Goal: Task Accomplishment & Management: Use online tool/utility

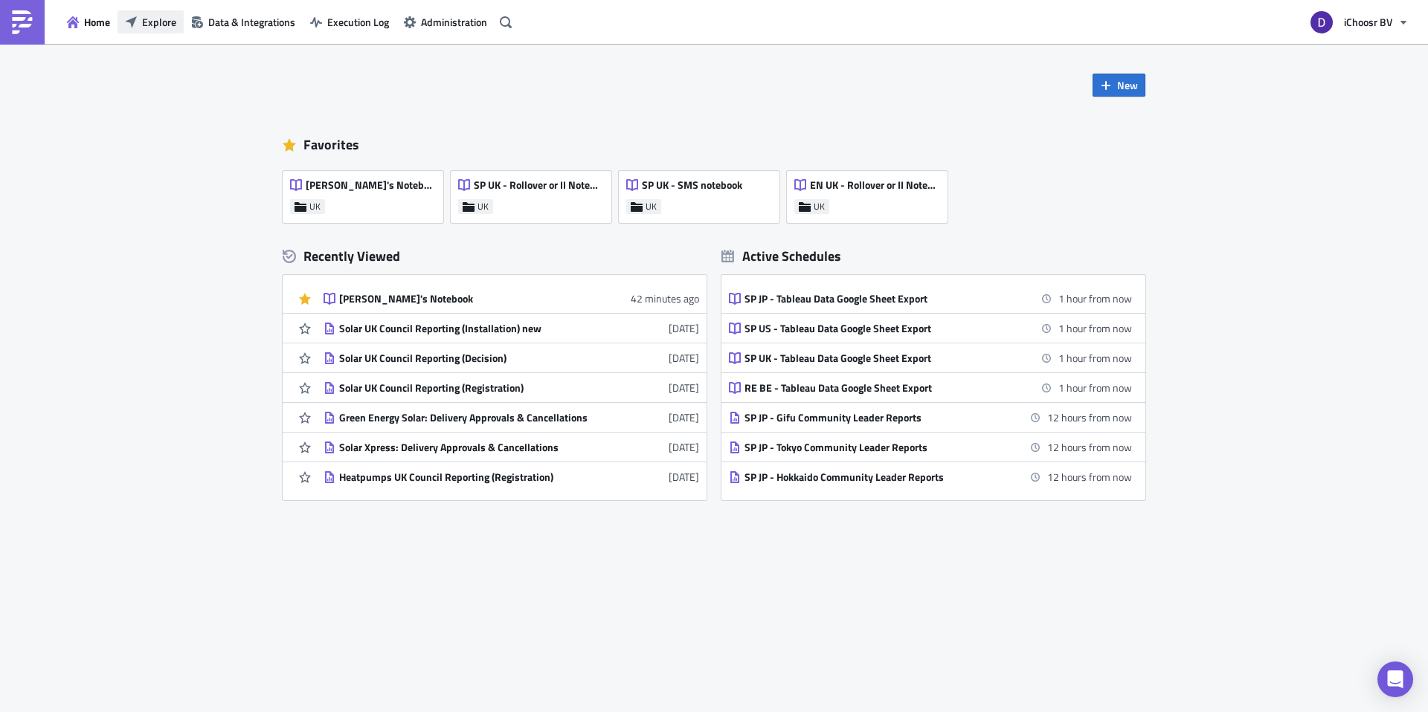
click at [149, 27] on span "Explore" at bounding box center [159, 22] width 34 height 16
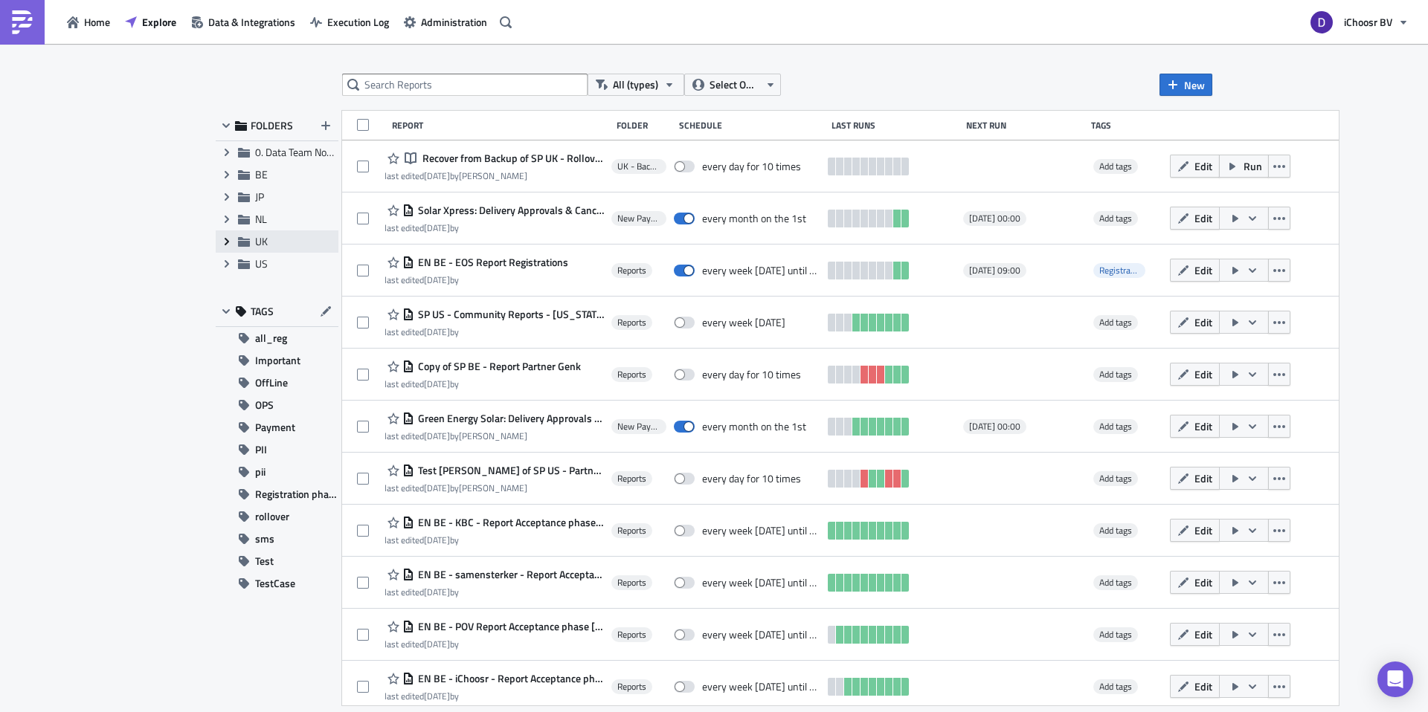
click at [228, 239] on icon "Expand group" at bounding box center [227, 242] width 12 height 12
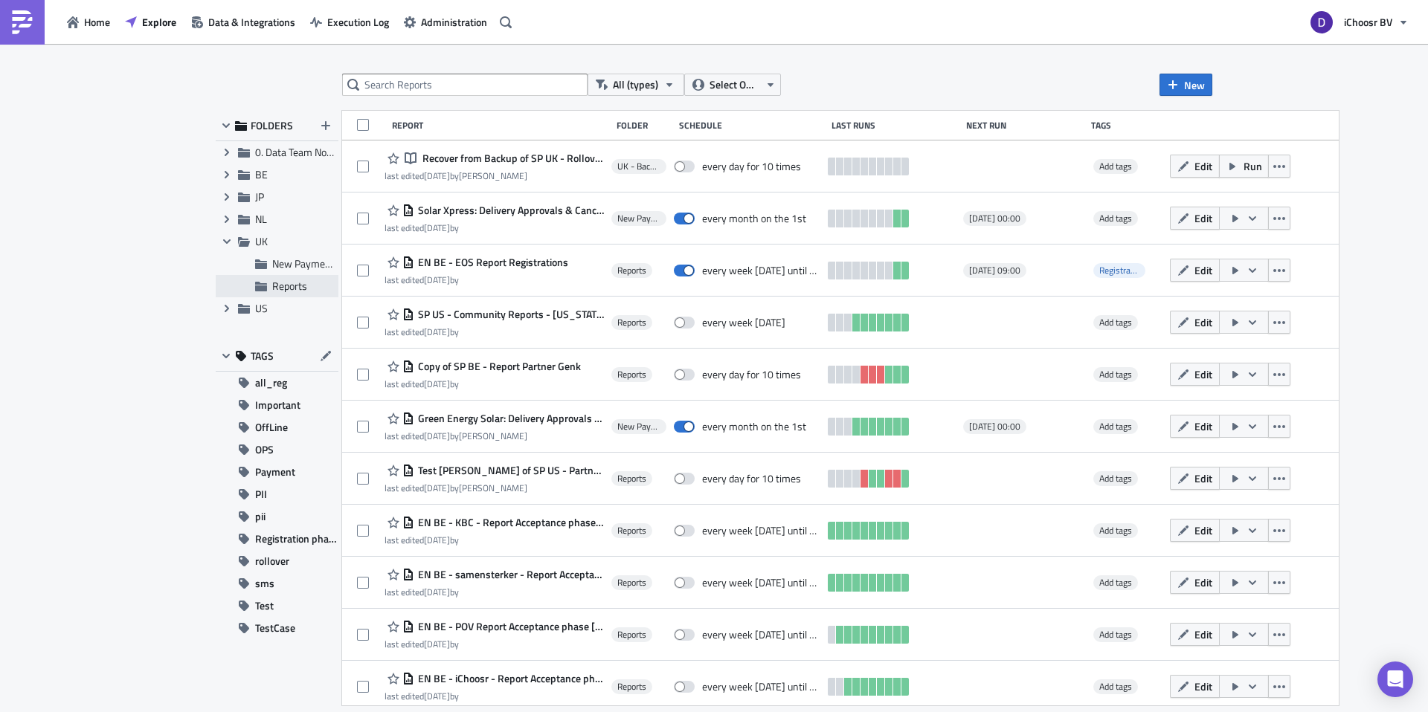
click at [265, 289] on icon at bounding box center [261, 287] width 12 height 10
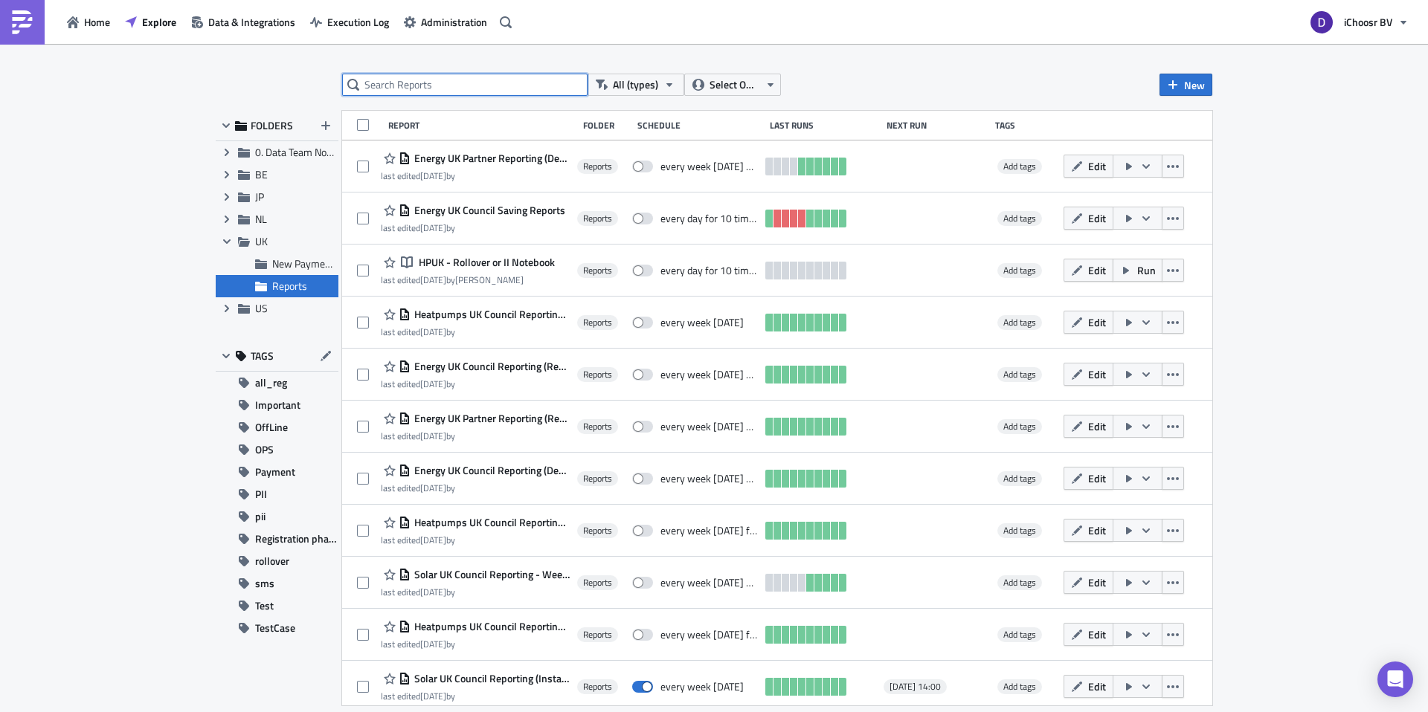
click at [407, 83] on input "text" at bounding box center [464, 85] width 245 height 22
type input "Solar"
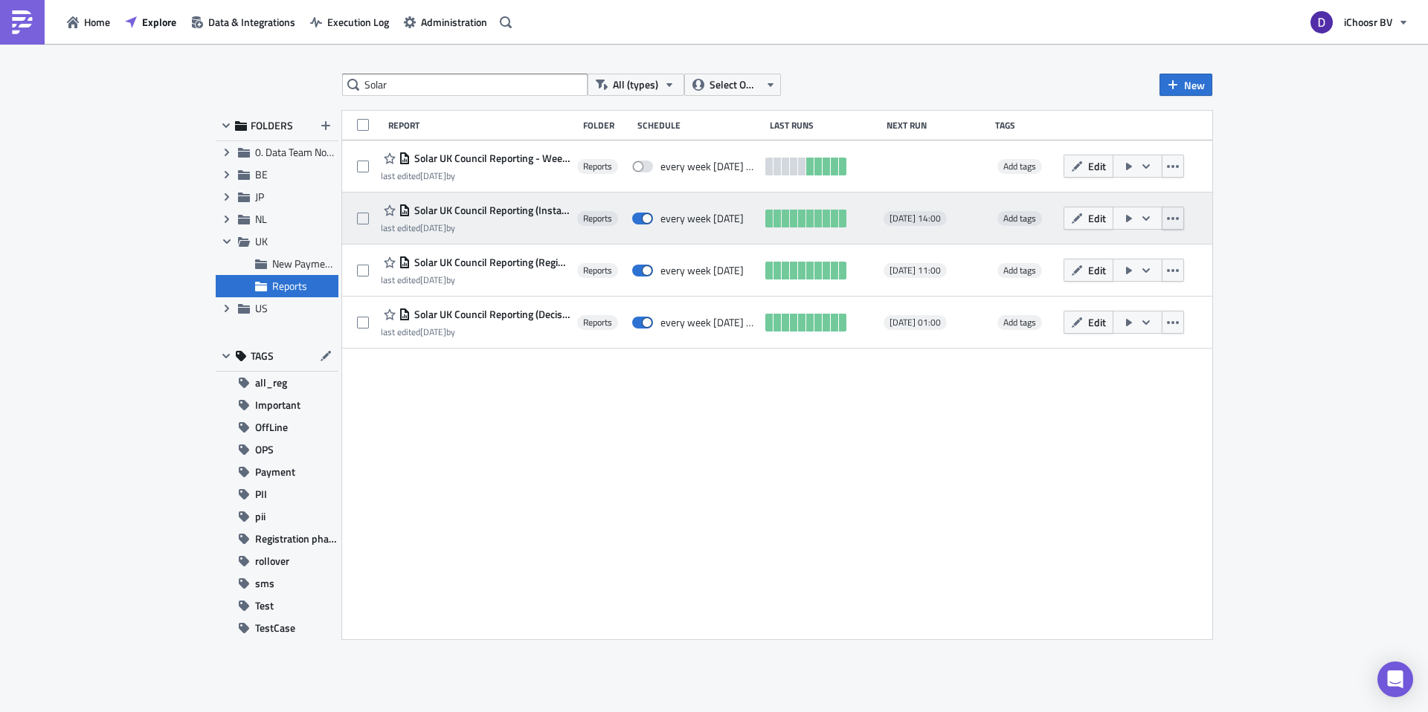
click at [1179, 221] on icon "button" at bounding box center [1173, 219] width 12 height 12
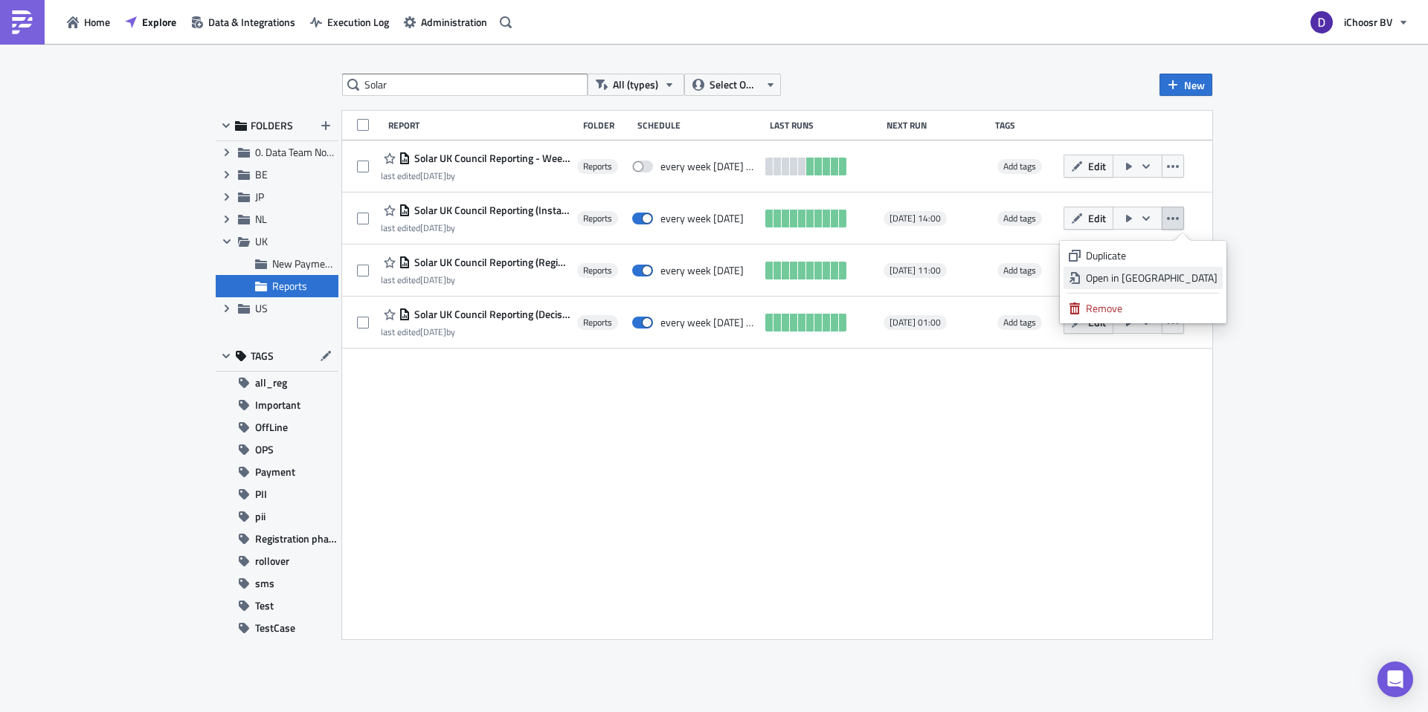
click at [1170, 280] on div "Open in New Tab" at bounding box center [1152, 278] width 132 height 15
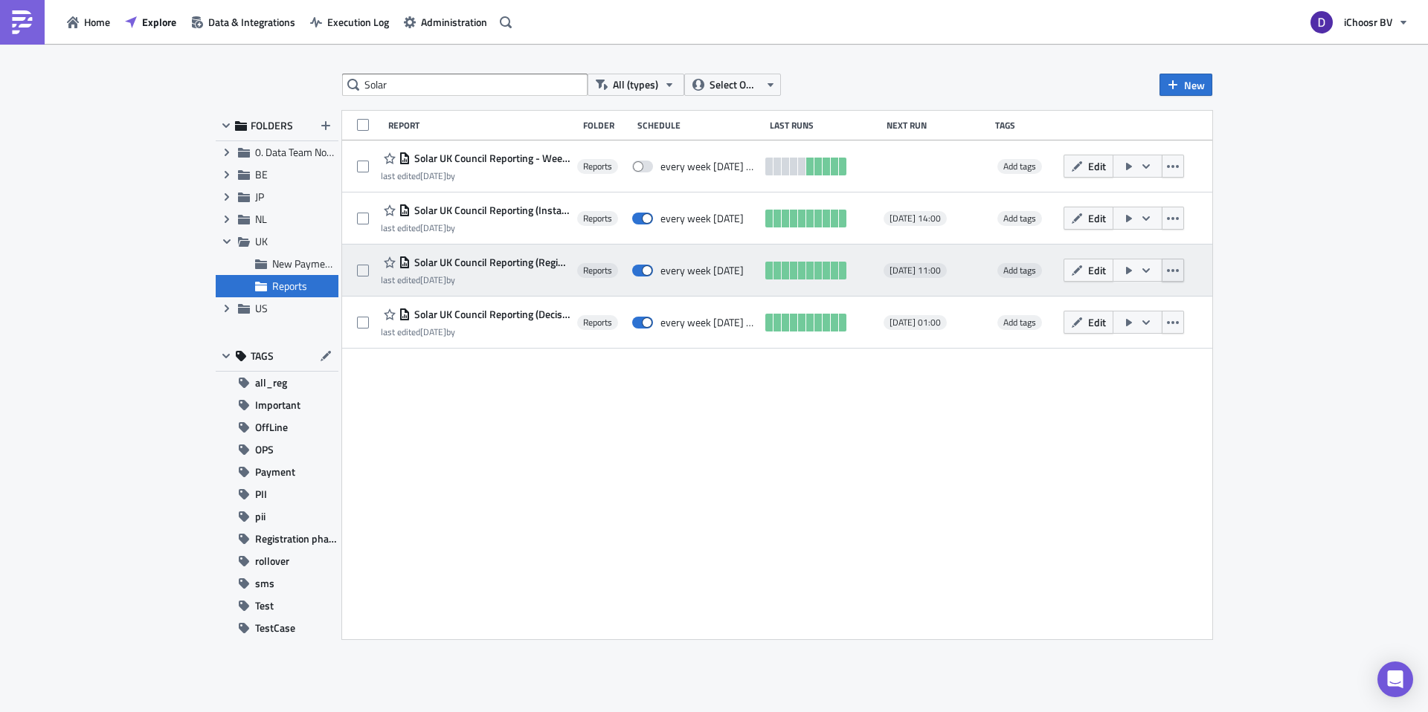
click at [1184, 273] on button "button" at bounding box center [1173, 270] width 22 height 23
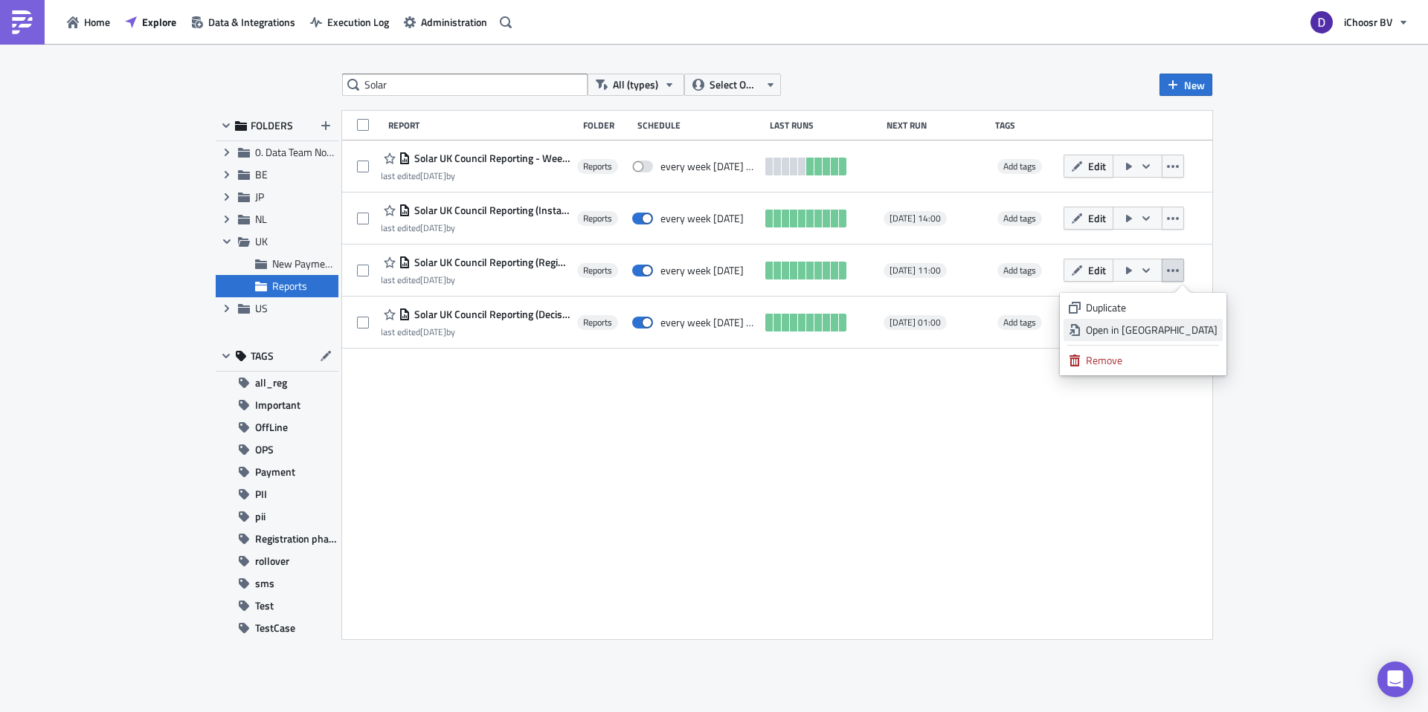
click at [1186, 335] on div "Open in New Tab" at bounding box center [1152, 330] width 132 height 15
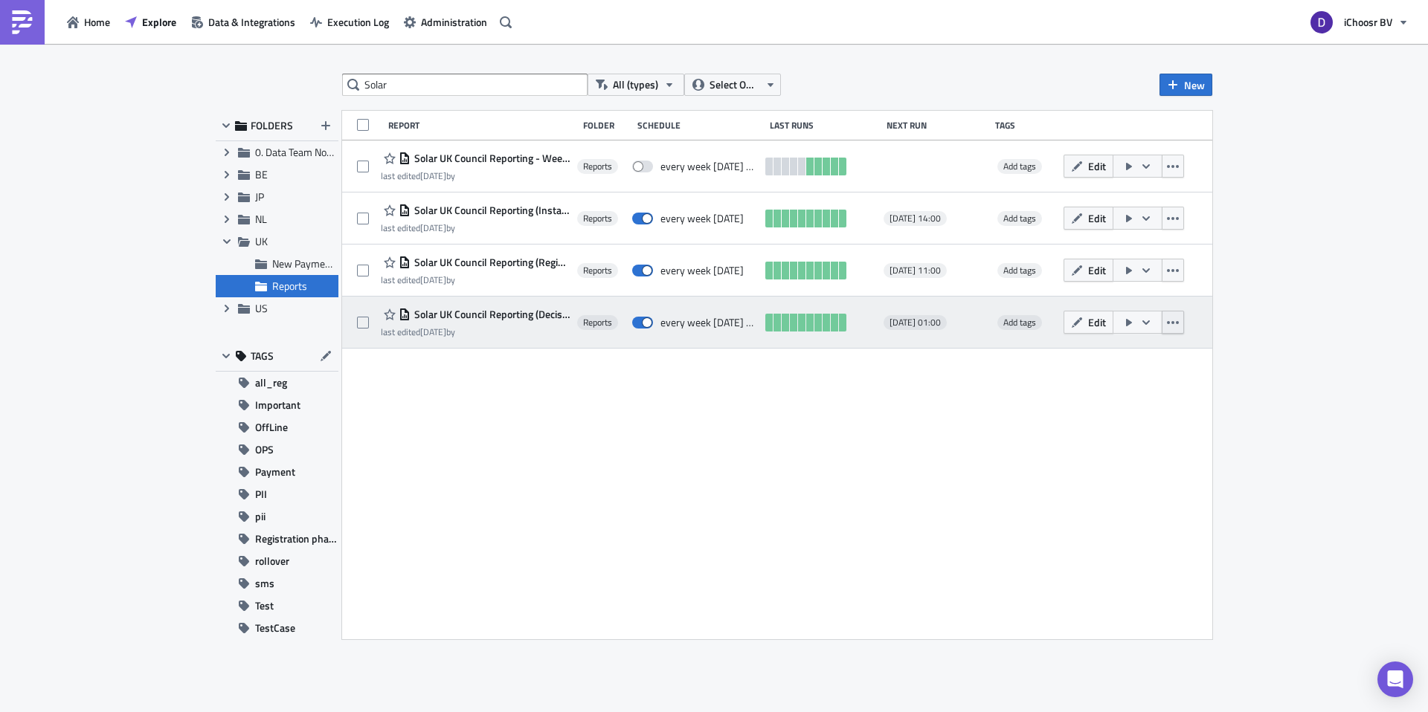
click at [1179, 319] on icon "button" at bounding box center [1173, 323] width 12 height 12
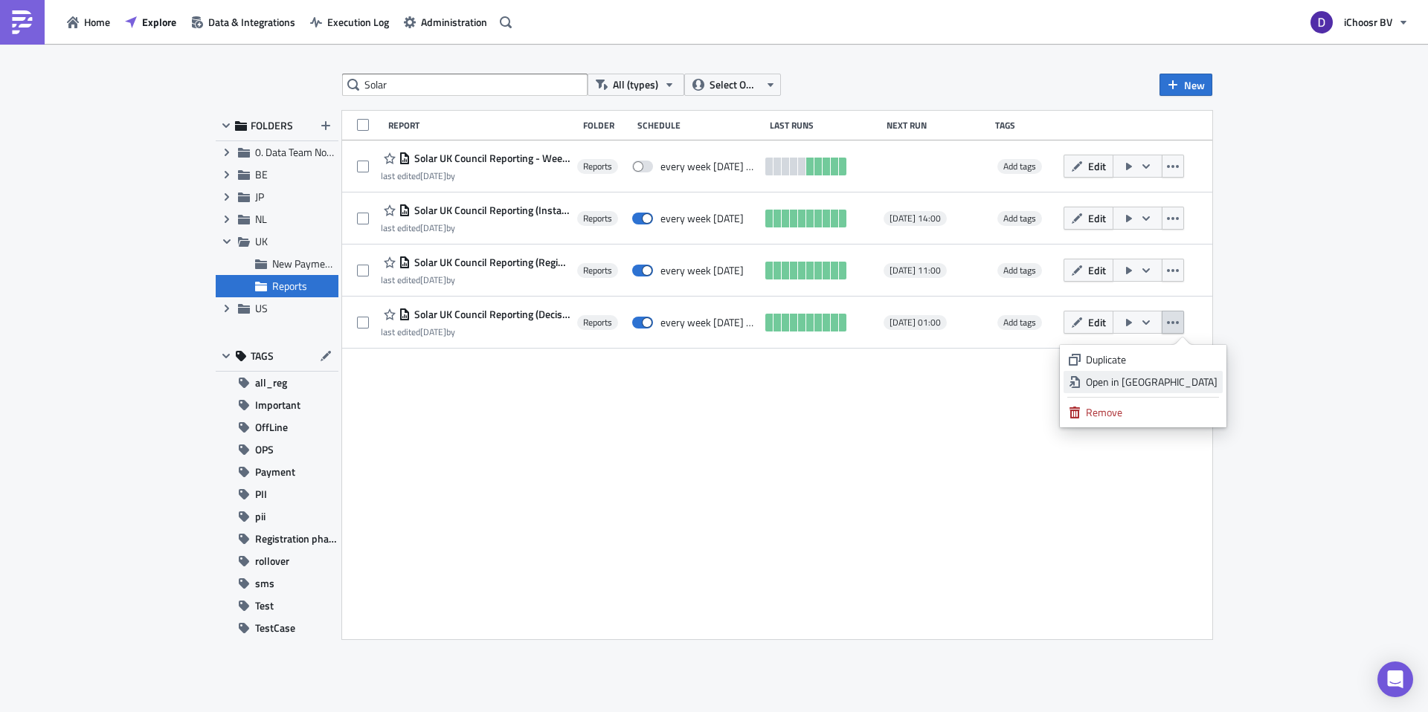
click at [1150, 381] on div "Open in New Tab" at bounding box center [1152, 382] width 132 height 15
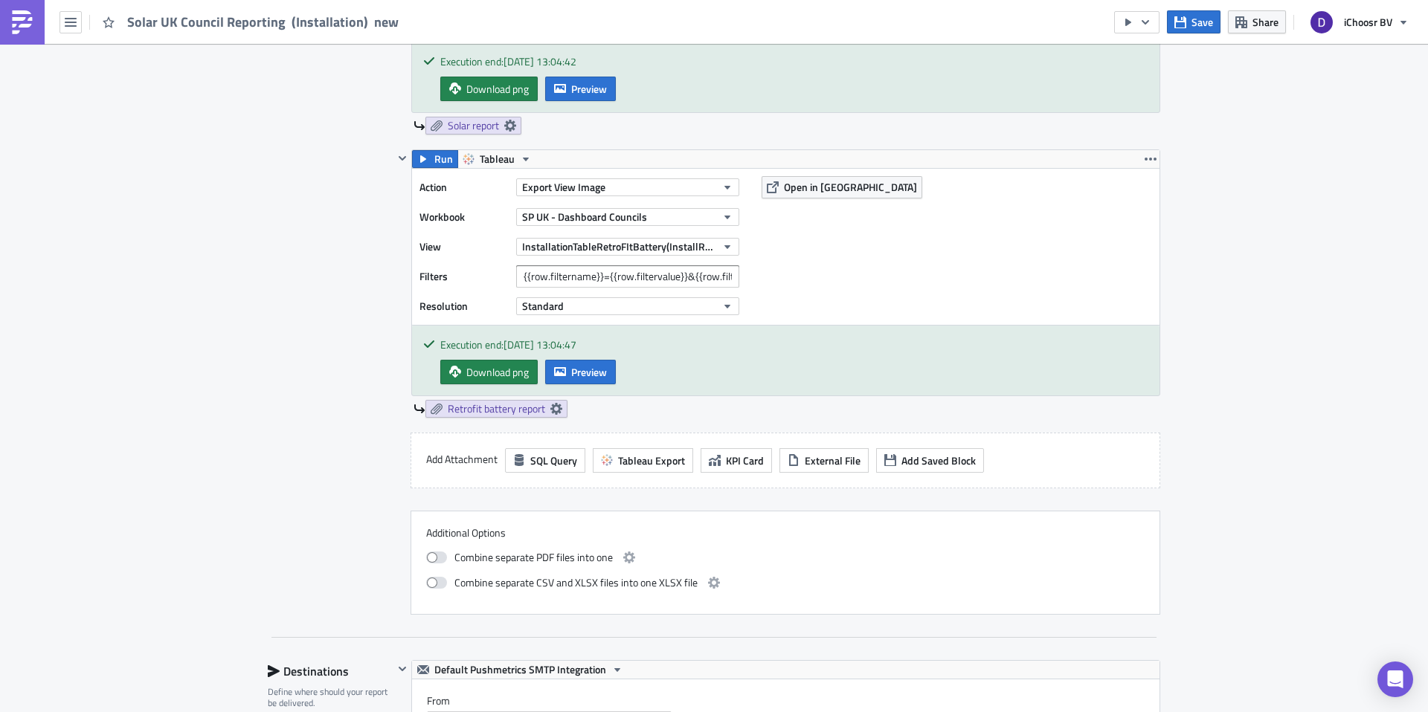
scroll to position [1063, 0]
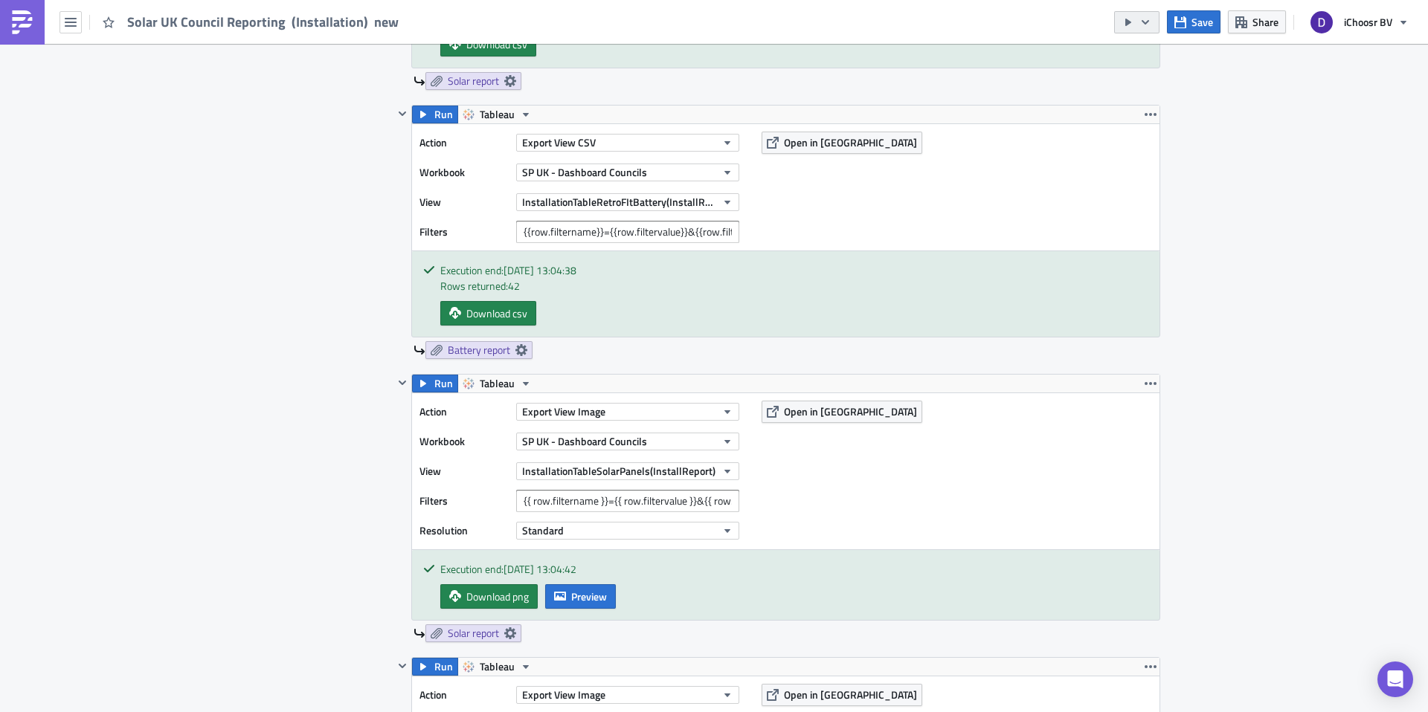
click at [1140, 19] on icon "button" at bounding box center [1145, 22] width 12 height 12
click at [1153, 59] on div "Send Just to Me" at bounding box center [1182, 59] width 116 height 15
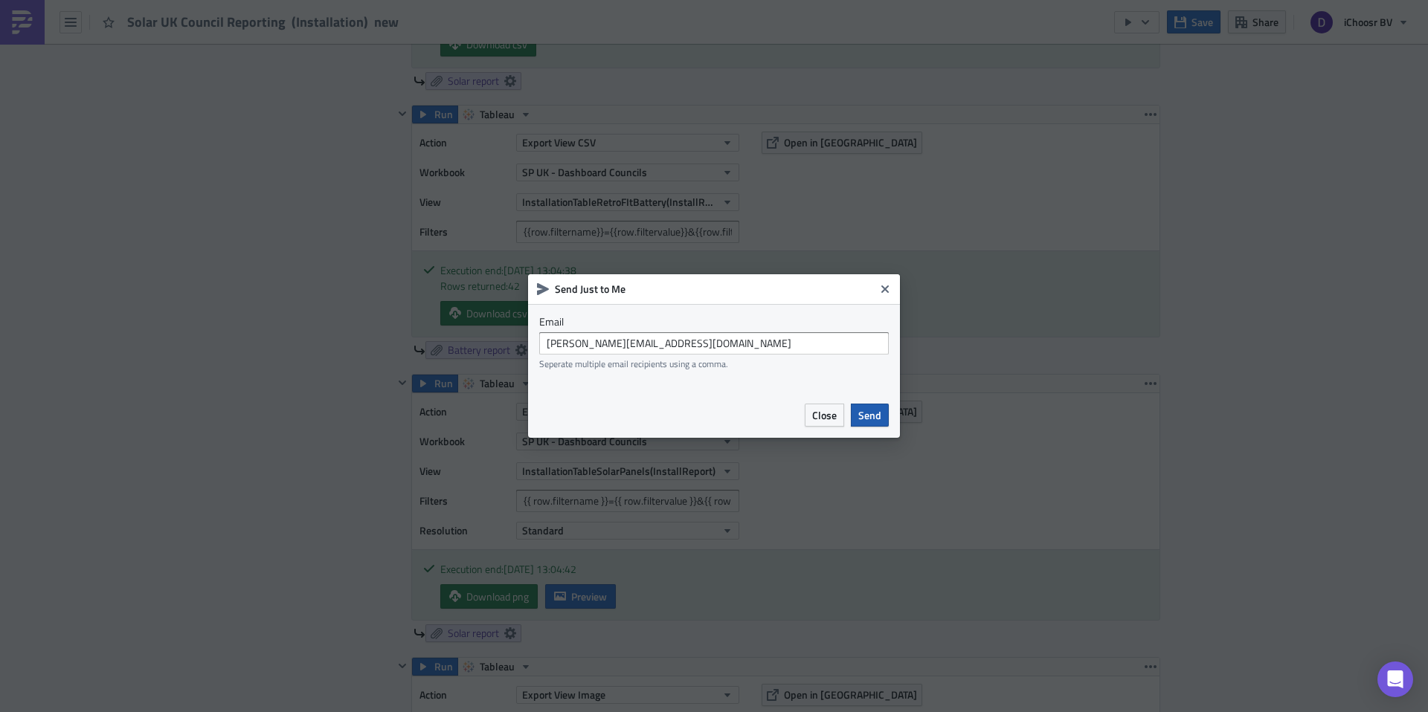
click at [867, 419] on span "Send" at bounding box center [869, 416] width 23 height 16
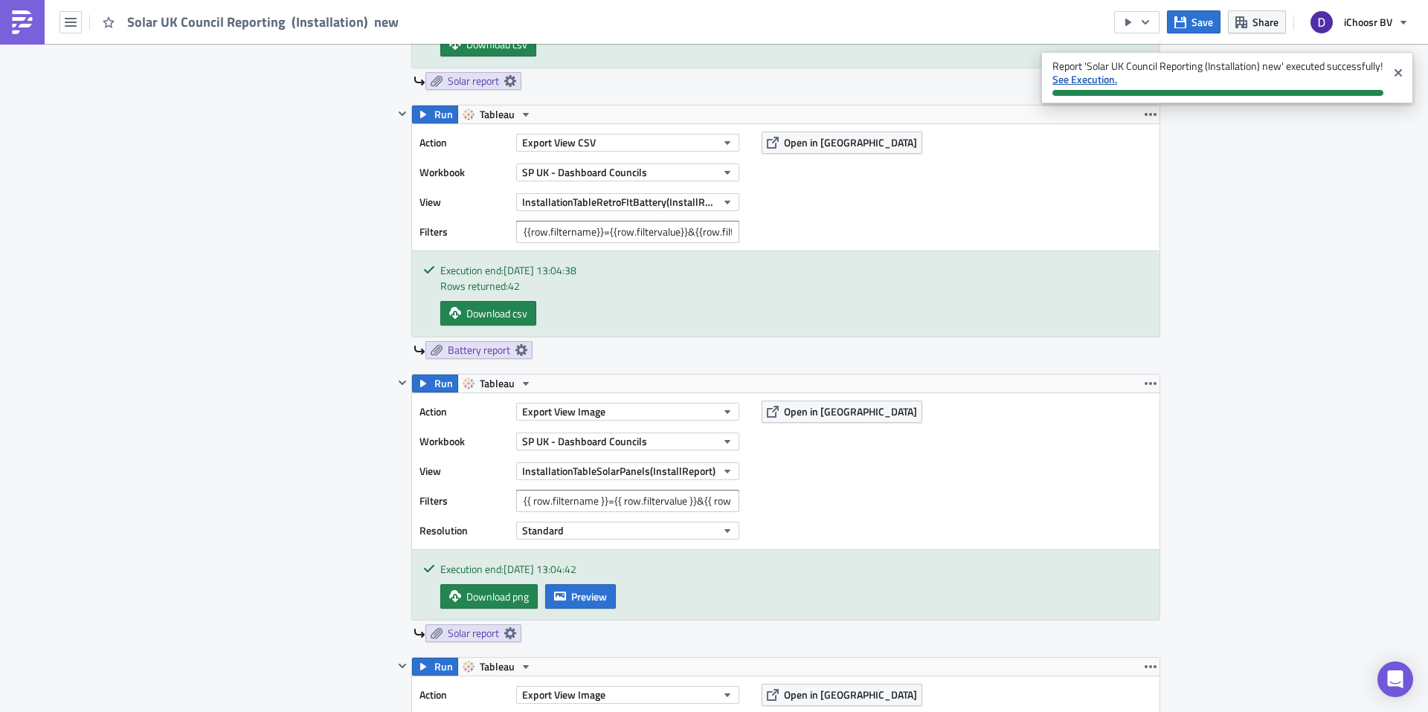
click at [1086, 79] on strong "See Execution." at bounding box center [1084, 79] width 65 height 16
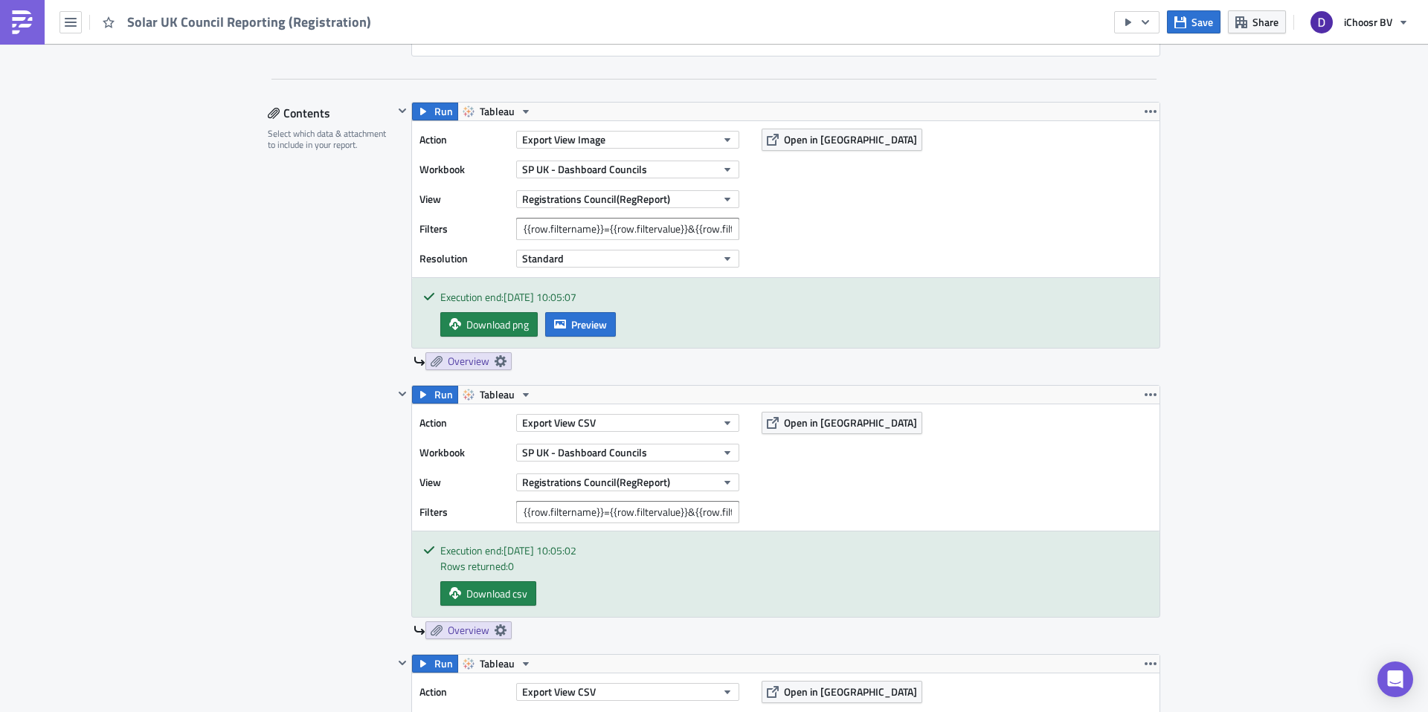
scroll to position [802, 0]
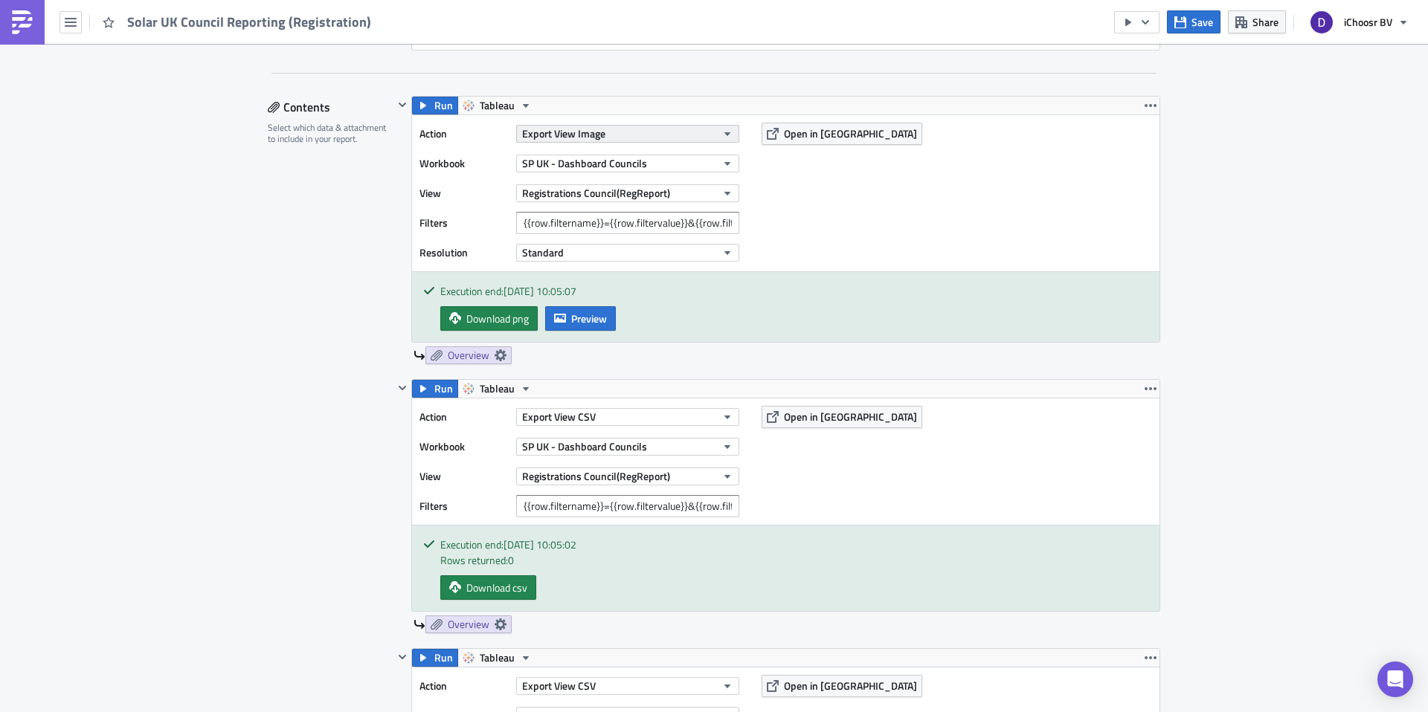
click at [633, 135] on button "Export View Image" at bounding box center [627, 134] width 223 height 18
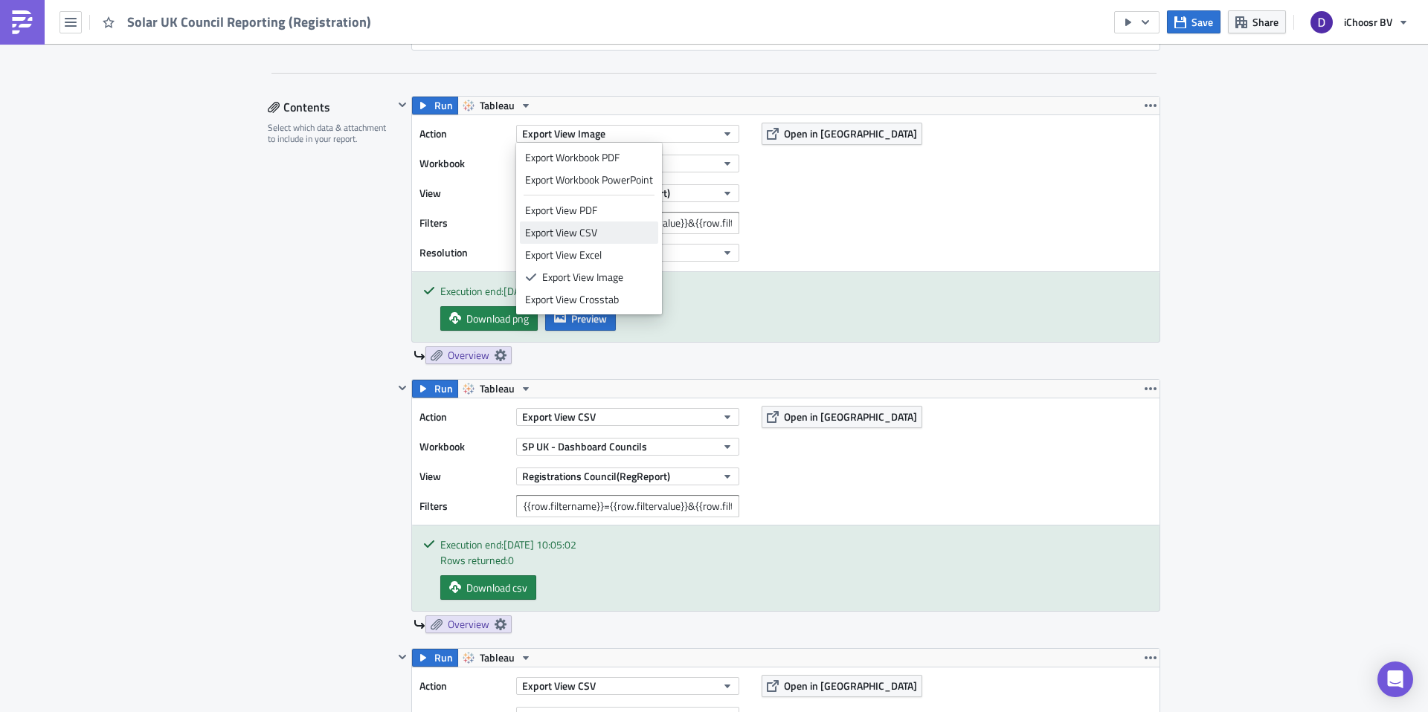
click at [609, 229] on div "Export View CSV" at bounding box center [589, 232] width 128 height 15
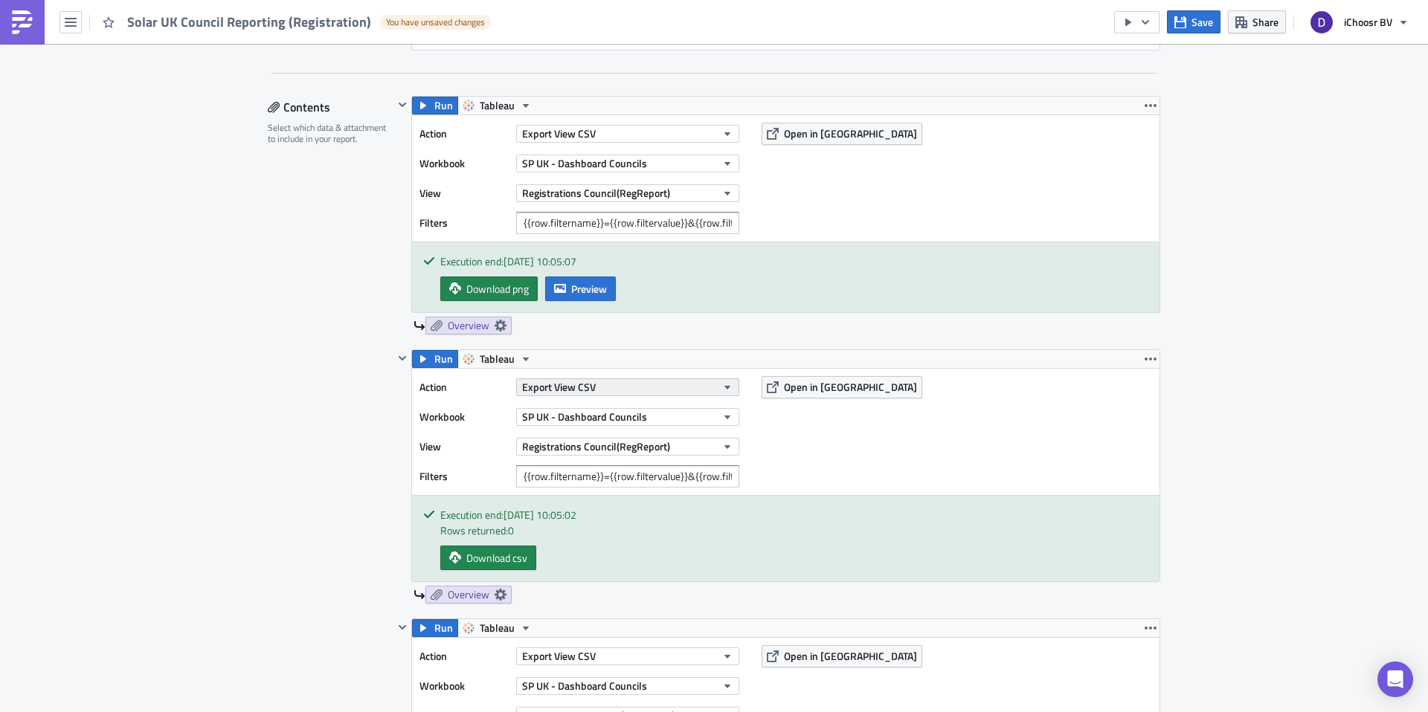
click at [569, 380] on span "Export View CSV" at bounding box center [559, 387] width 74 height 16
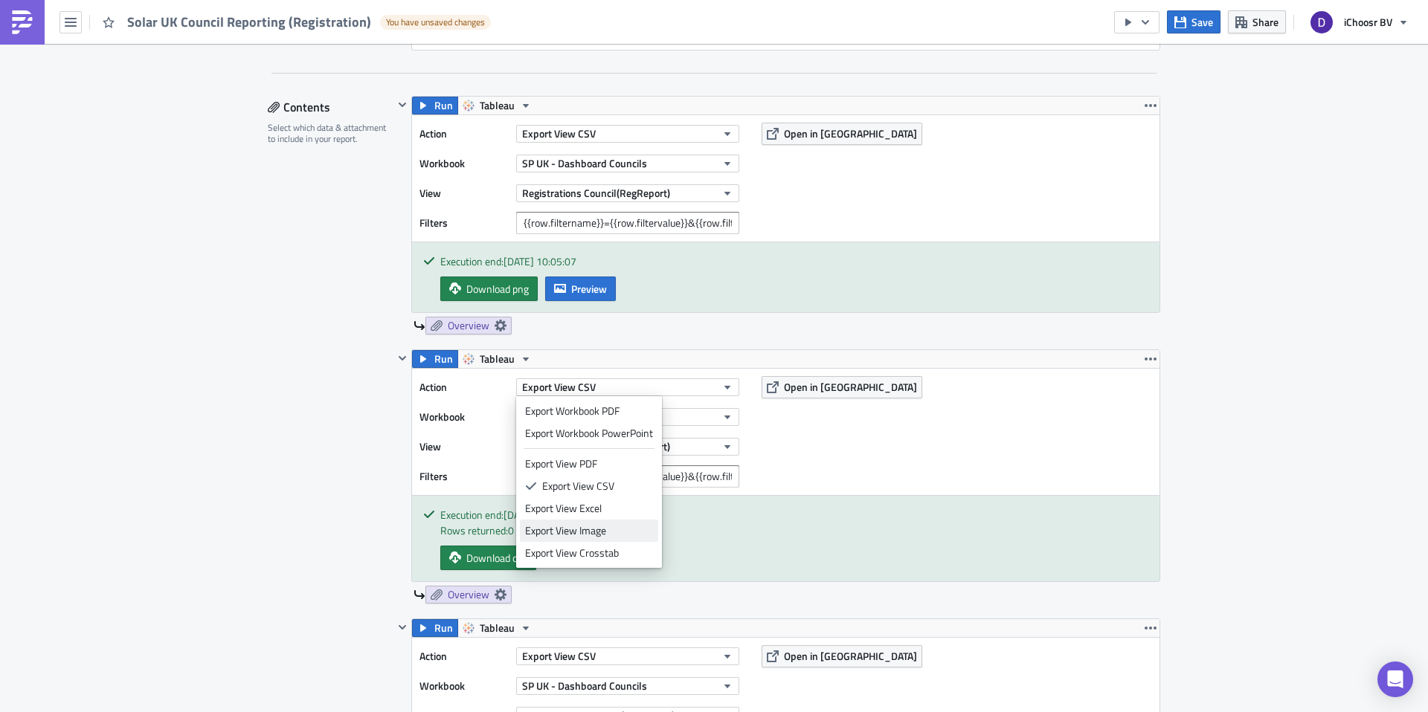
click at [581, 529] on div "Export View Image" at bounding box center [589, 531] width 128 height 15
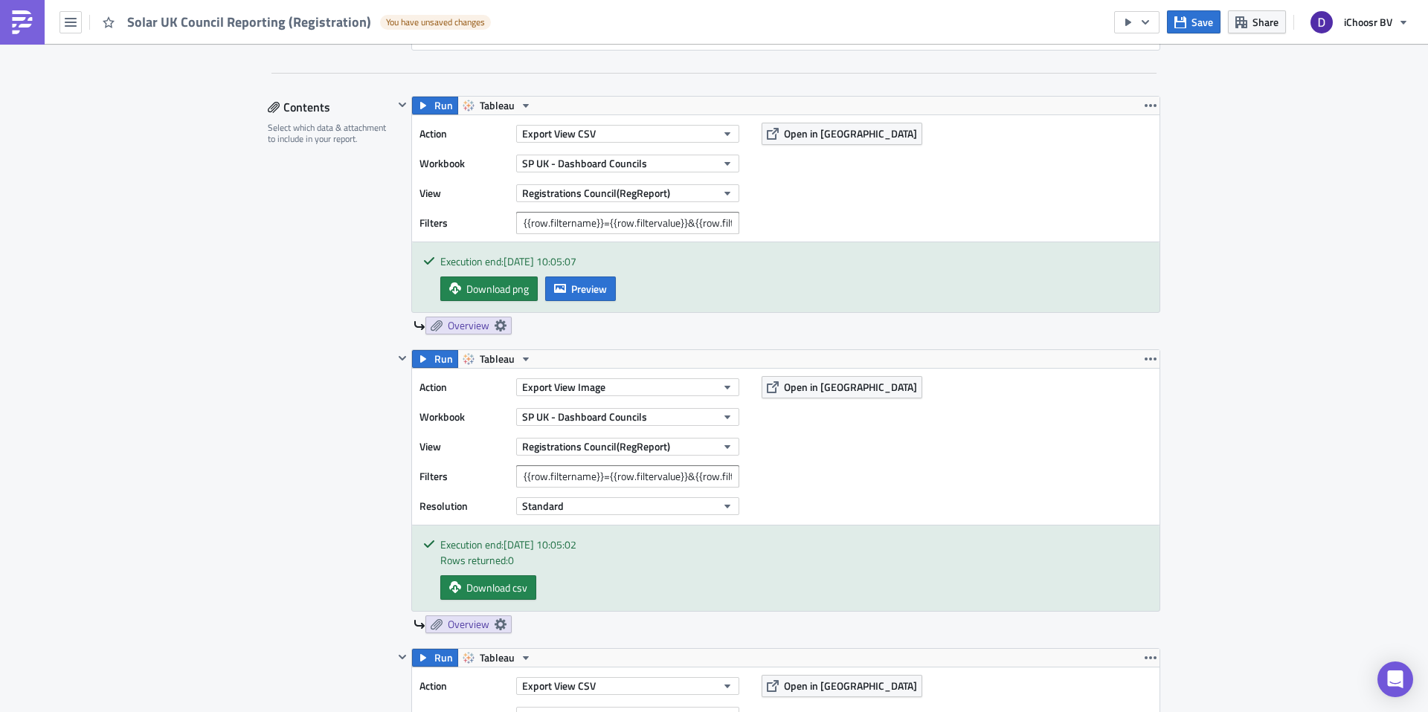
click at [1202, 25] on span "Save" at bounding box center [1202, 22] width 22 height 16
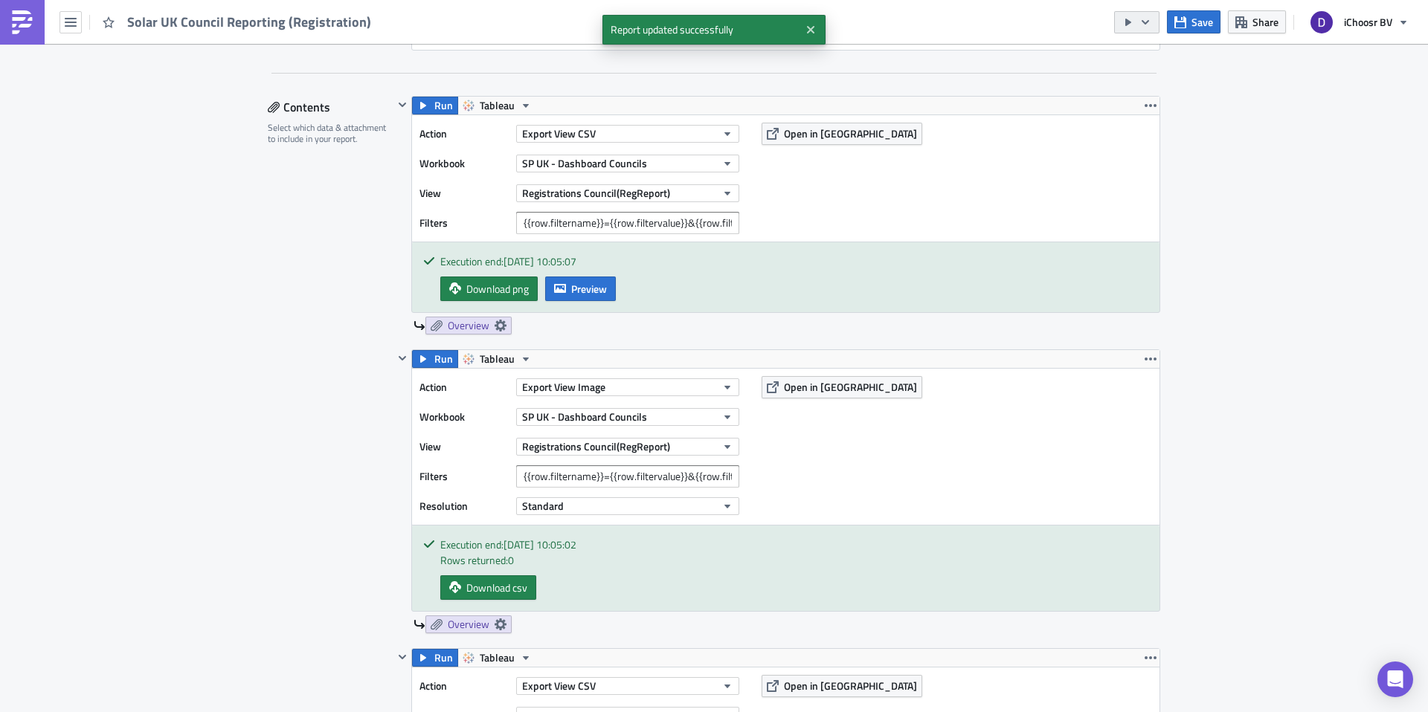
click at [1150, 24] on icon "button" at bounding box center [1145, 22] width 12 height 12
click at [1150, 57] on div "Send Just to Me" at bounding box center [1182, 59] width 116 height 15
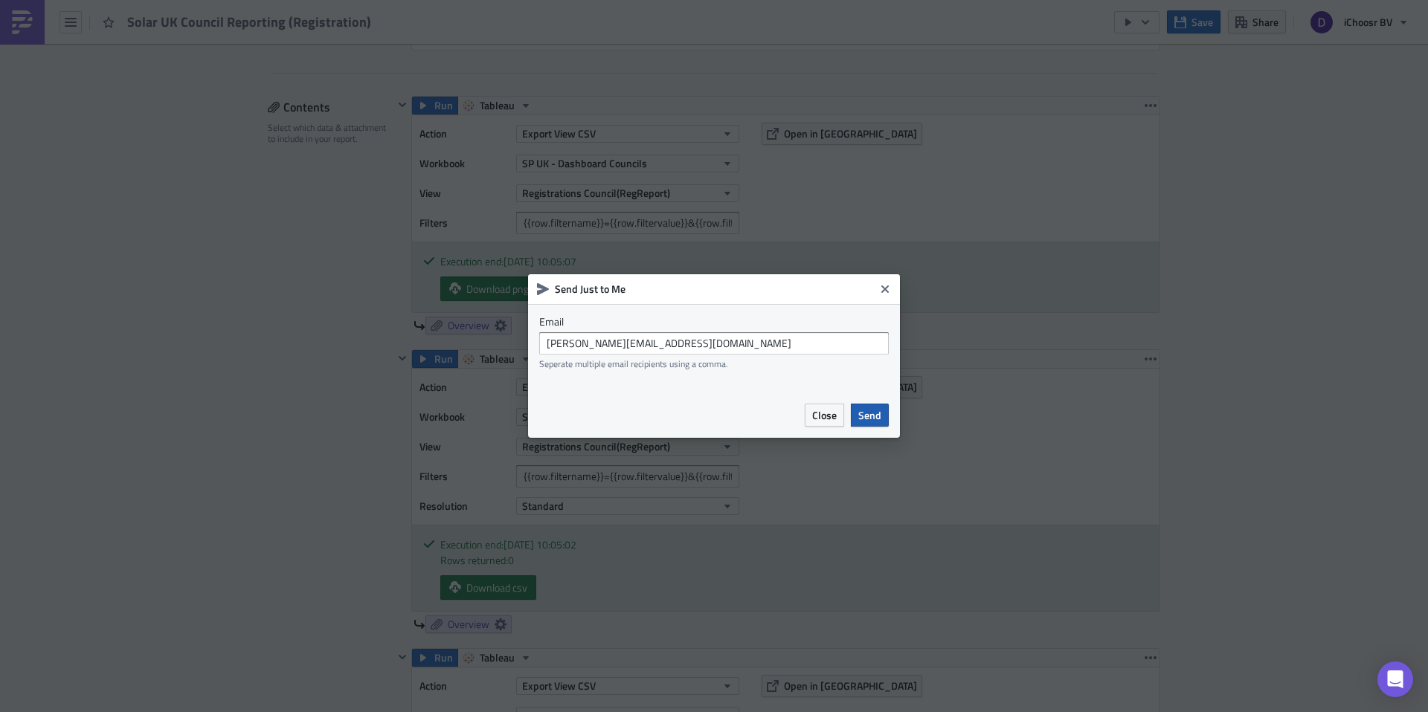
click at [863, 414] on span "Send" at bounding box center [869, 416] width 23 height 16
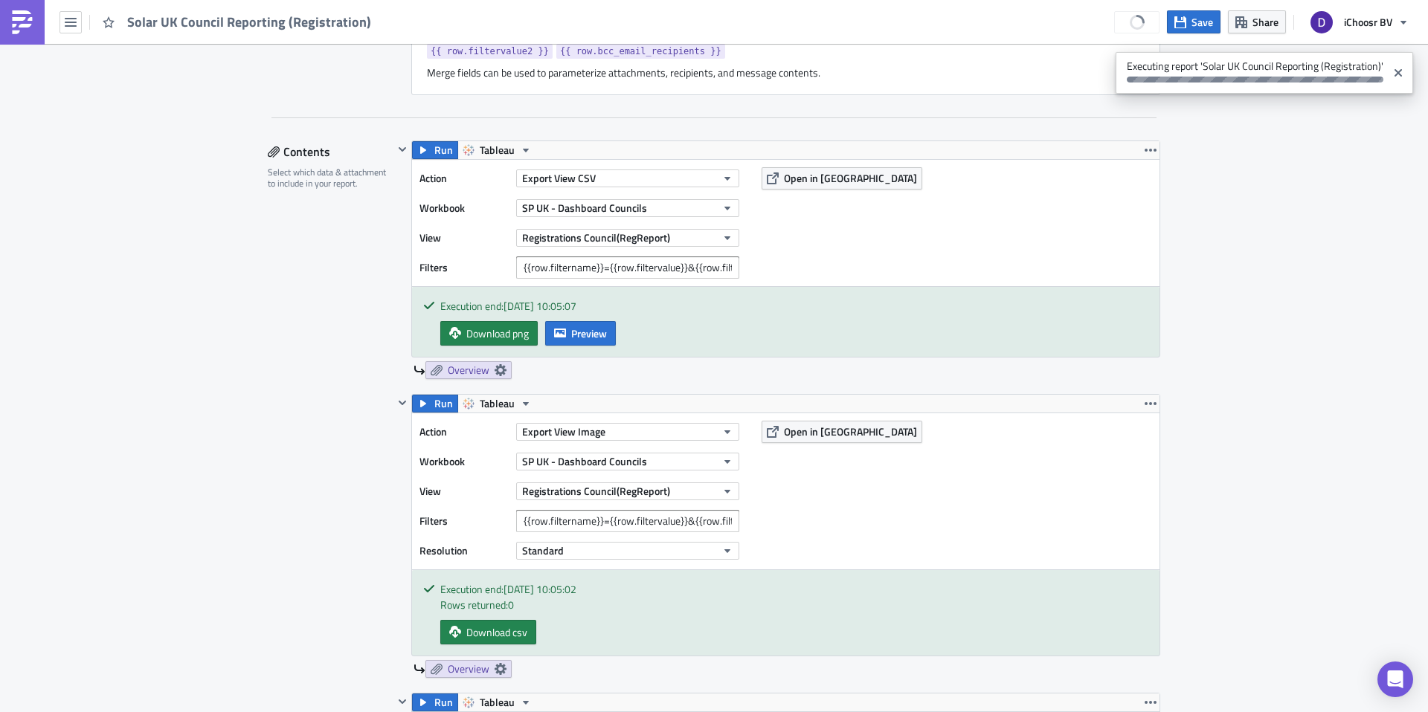
scroll to position [756, 0]
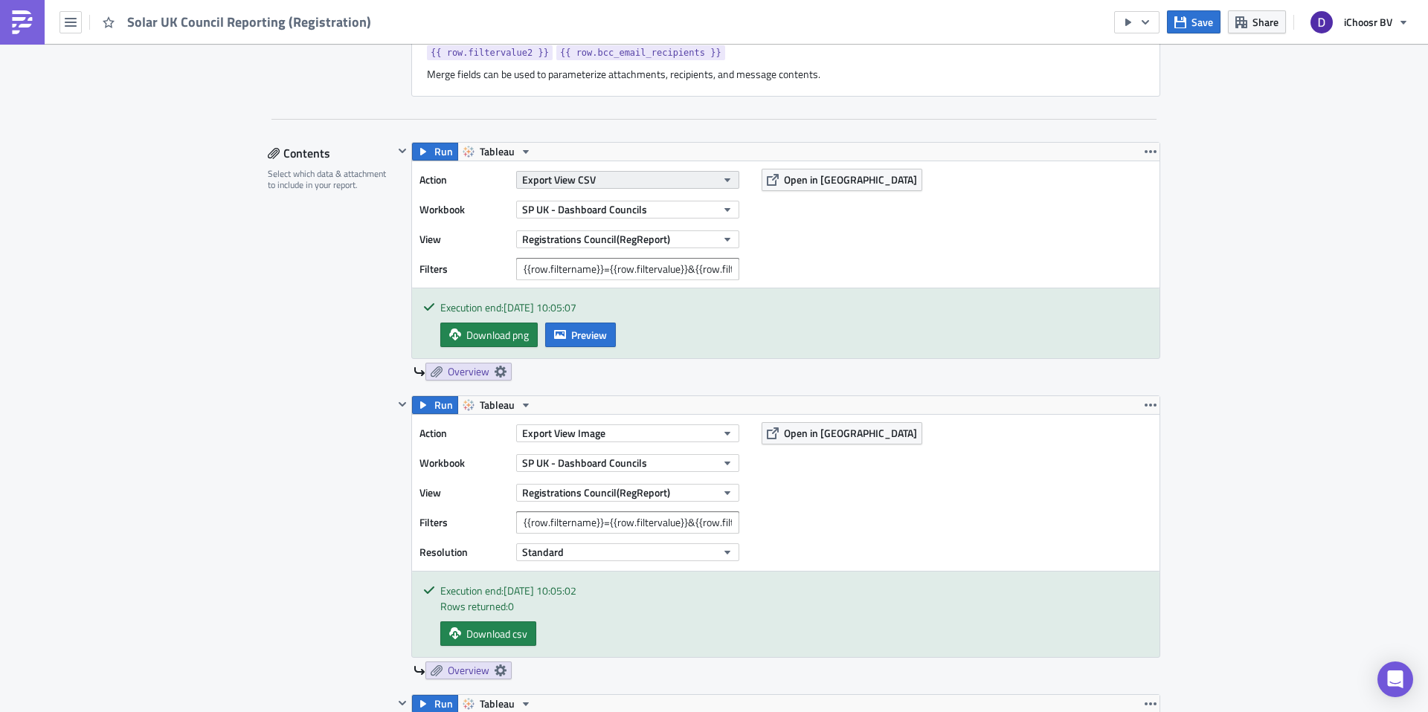
click at [615, 187] on button "Export View CSV" at bounding box center [627, 180] width 223 height 18
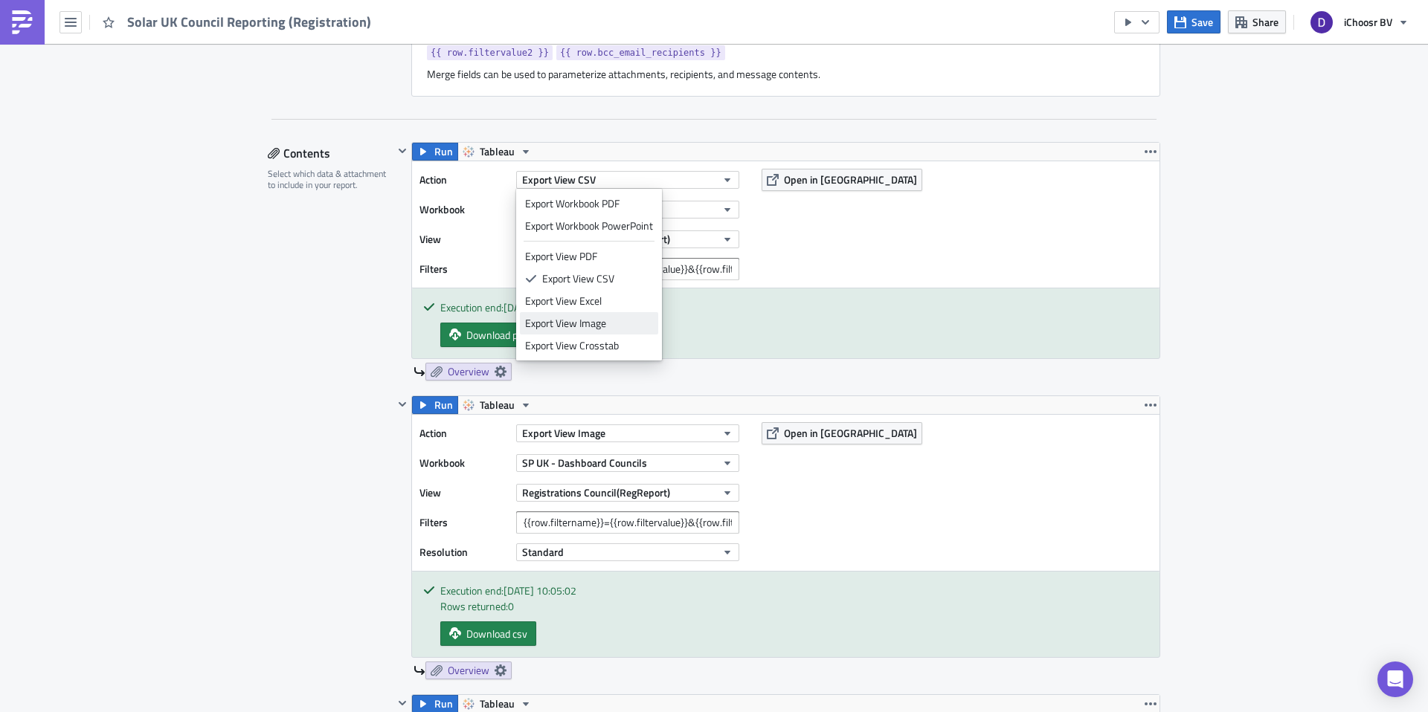
click at [592, 322] on div "Export View Image" at bounding box center [589, 323] width 128 height 15
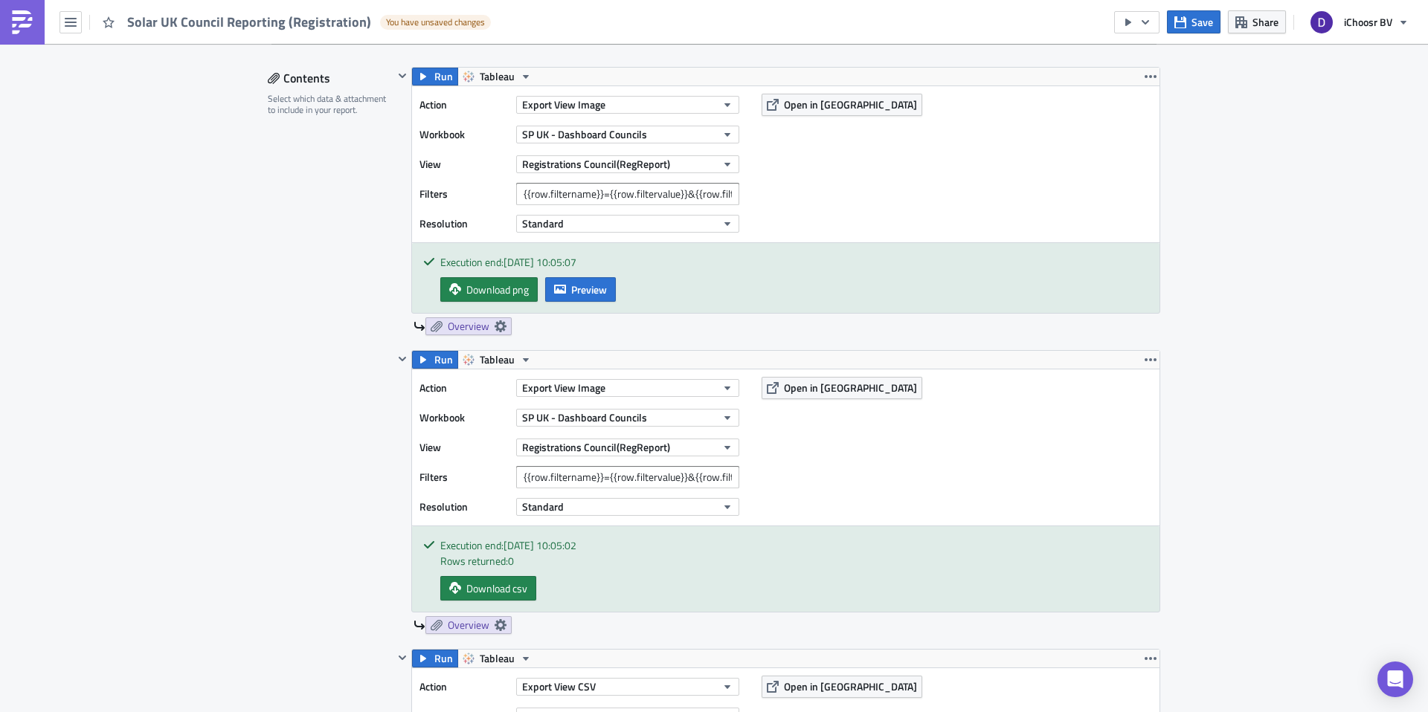
scroll to position [812, 0]
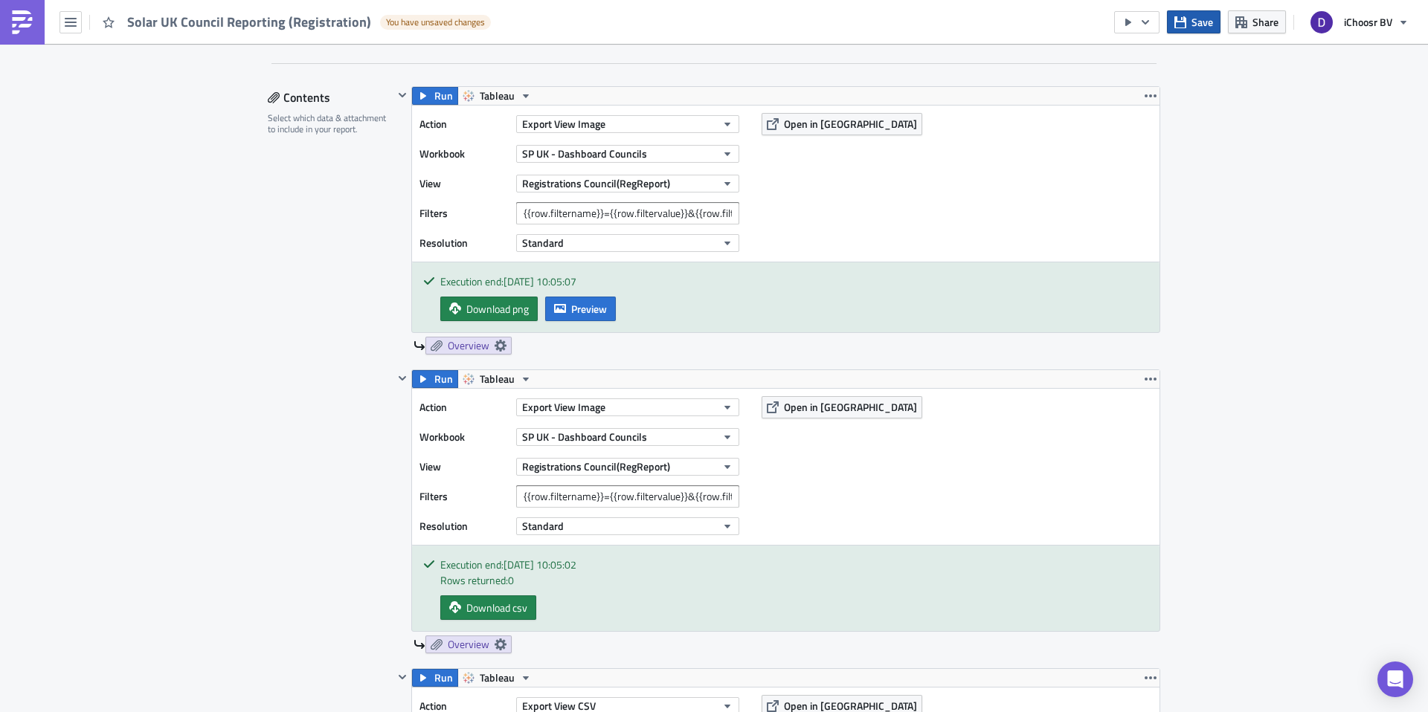
click at [1188, 26] on button "Save" at bounding box center [1194, 21] width 54 height 23
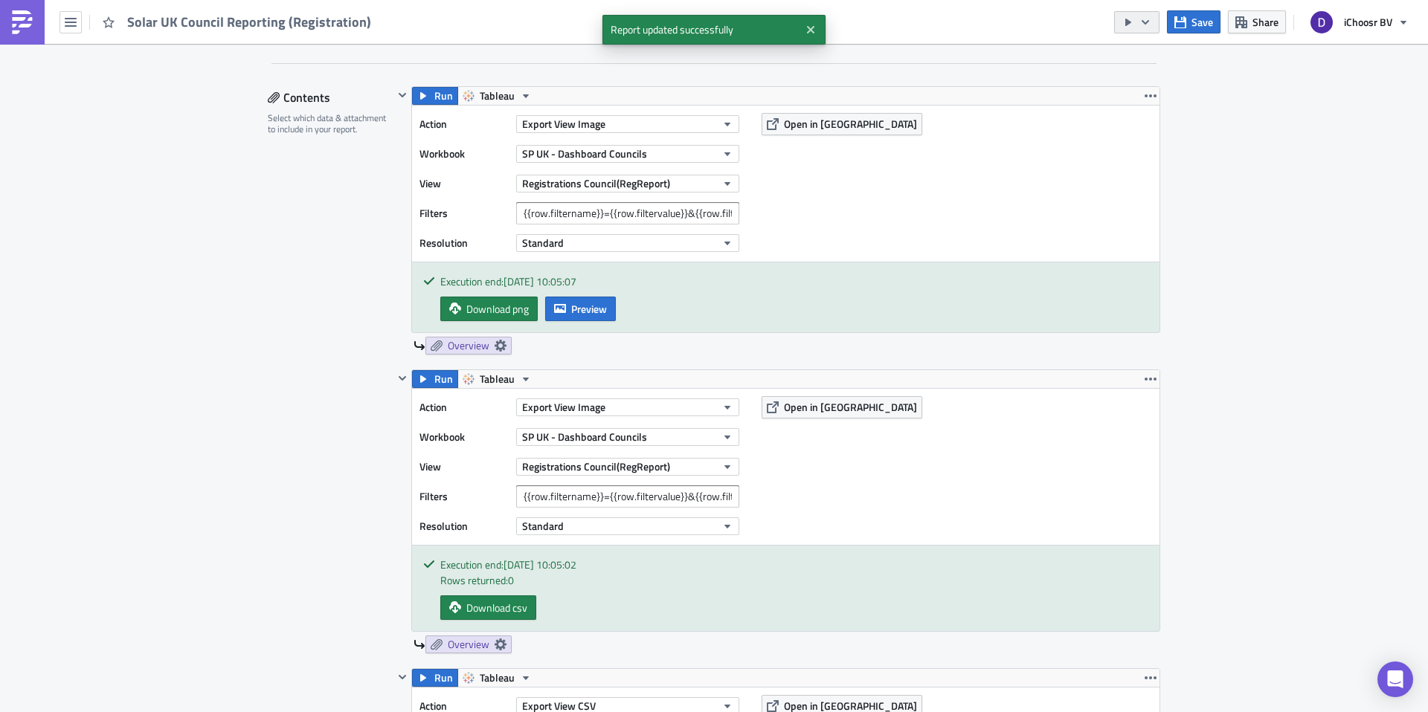
click at [1144, 23] on icon "button" at bounding box center [1145, 22] width 12 height 12
click at [1144, 62] on div "Send Just to Me" at bounding box center [1182, 59] width 116 height 15
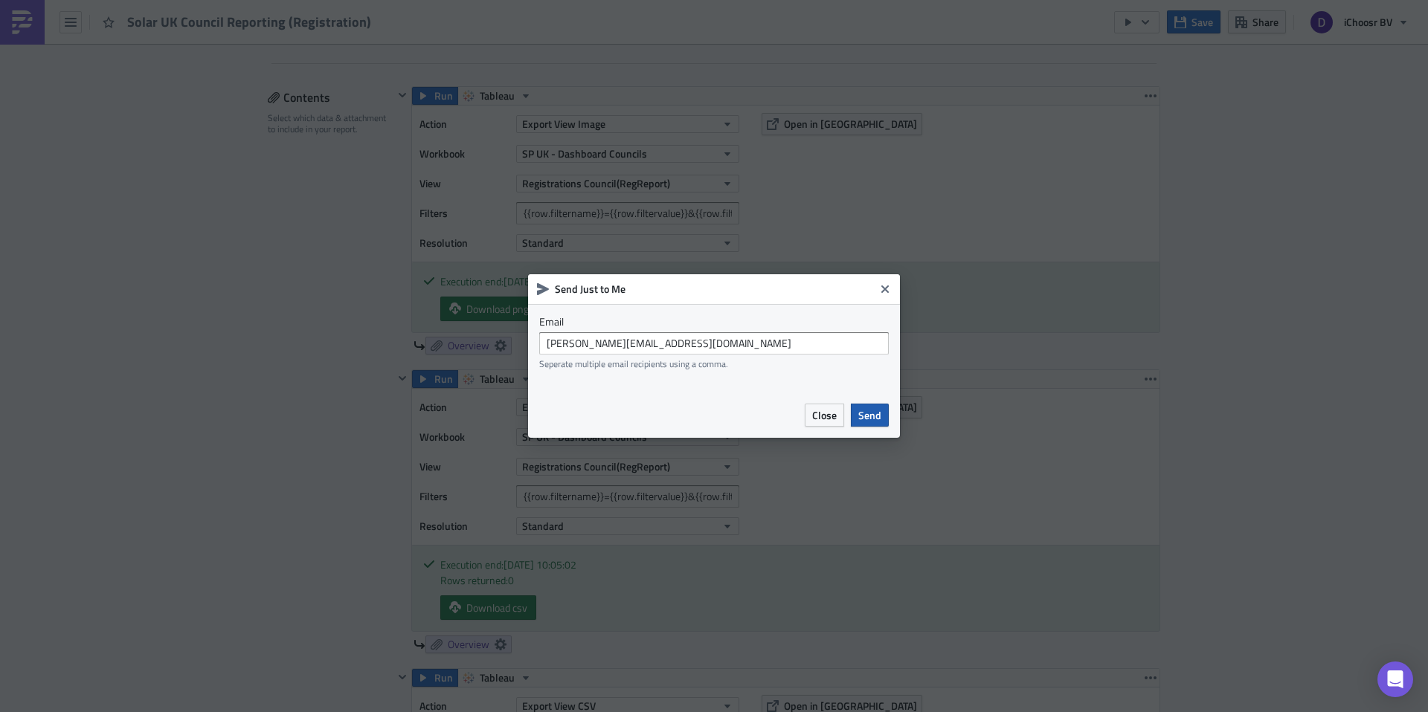
click at [882, 416] on button "Send" at bounding box center [870, 415] width 38 height 23
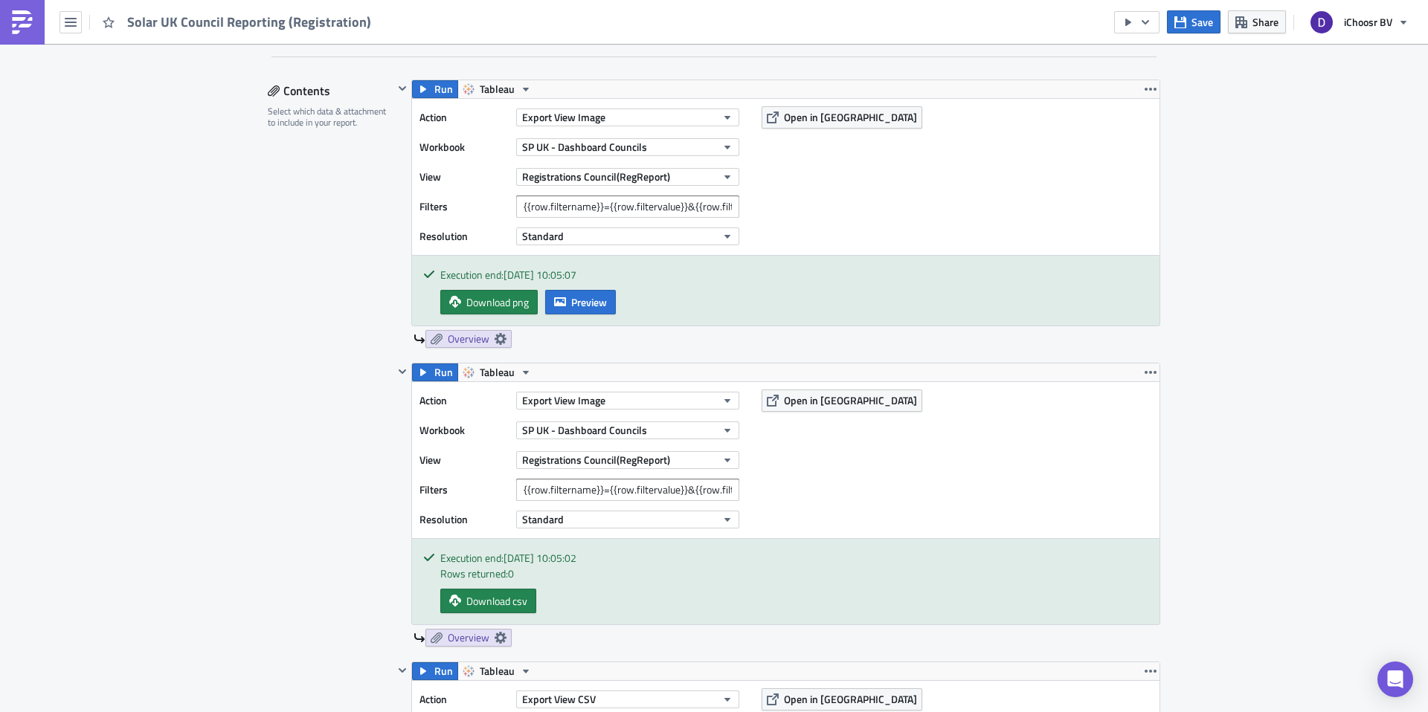
scroll to position [817, 0]
click at [692, 400] on button "Export View Image" at bounding box center [627, 402] width 223 height 18
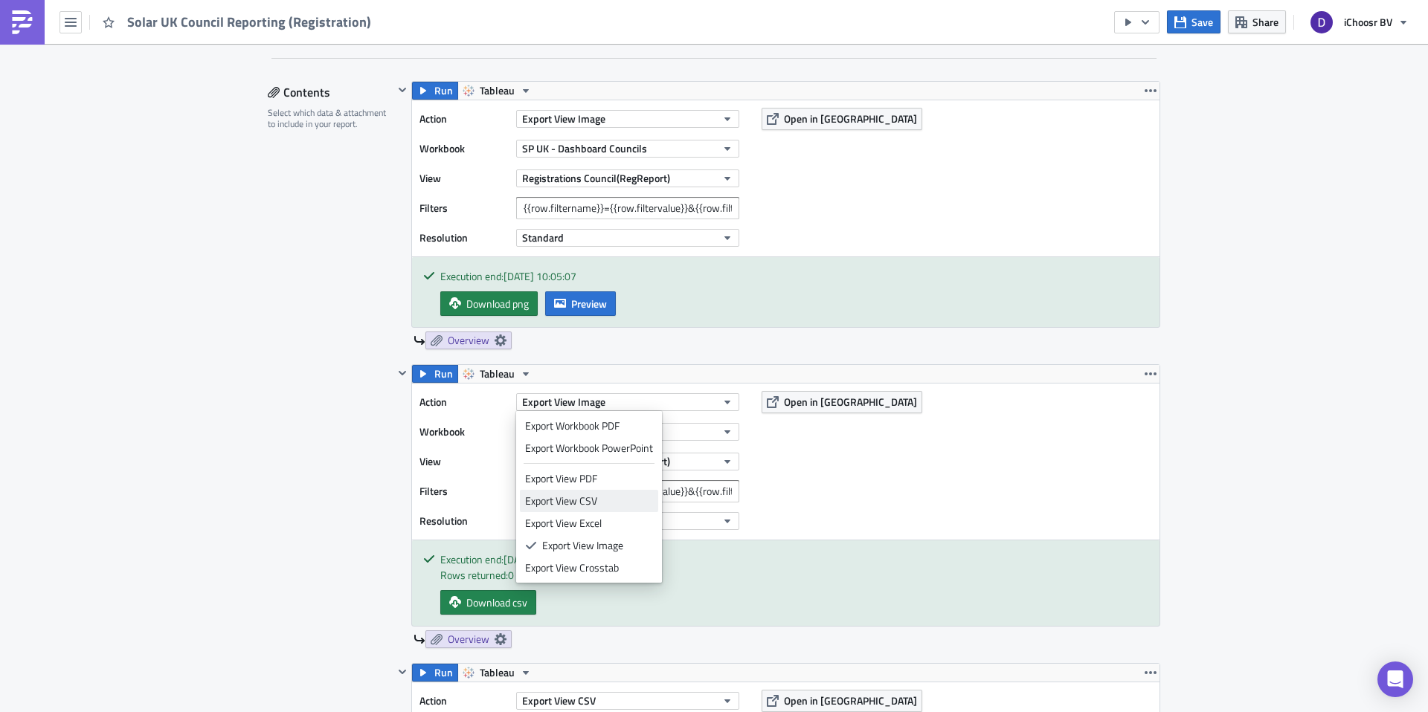
click at [599, 503] on div "Export View CSV" at bounding box center [589, 501] width 128 height 15
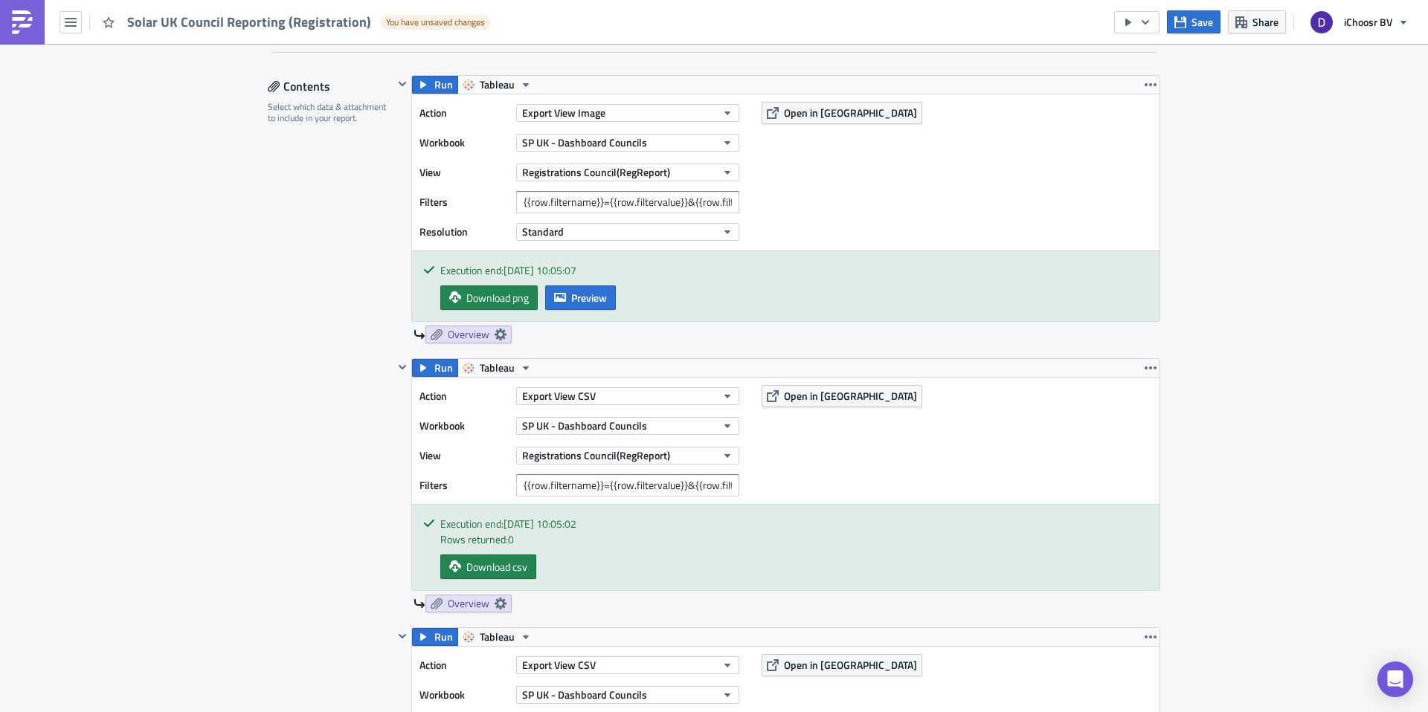
scroll to position [826, 0]
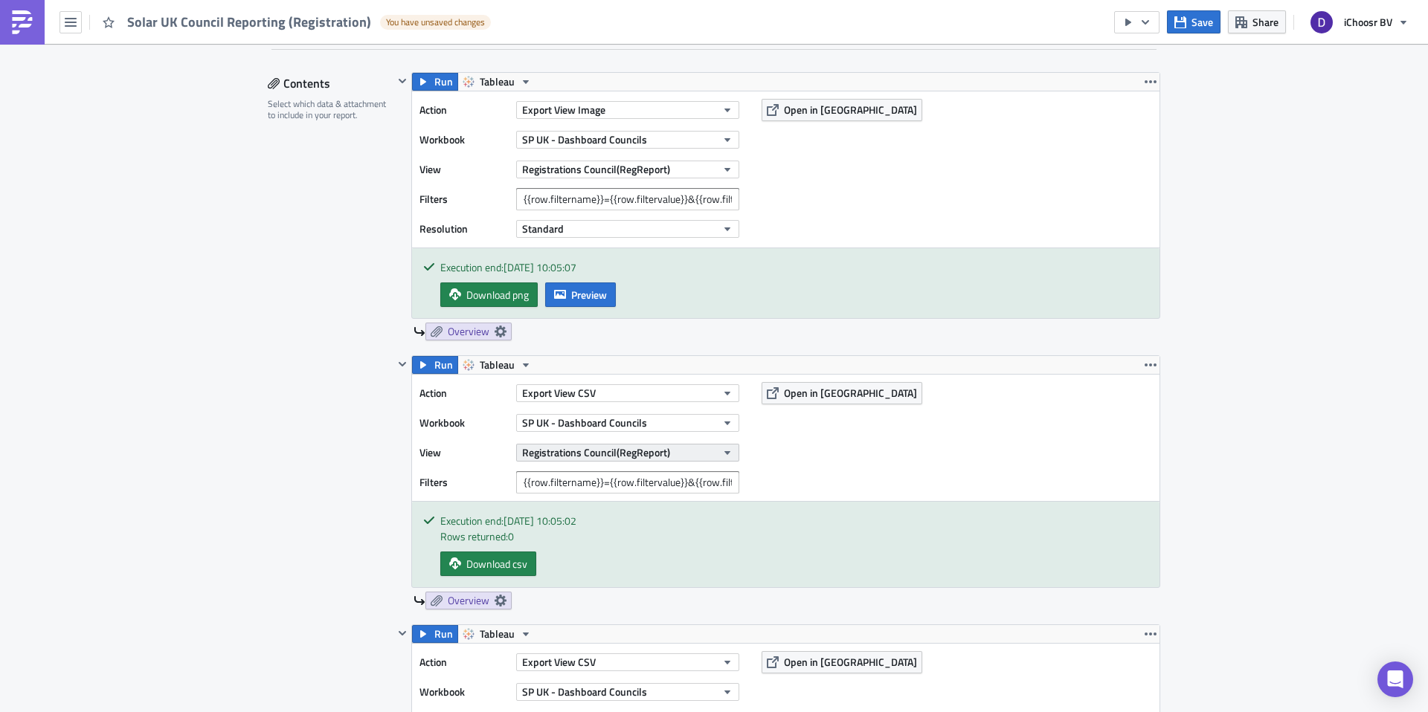
click at [596, 449] on span "Registrations Council(RegReport)" at bounding box center [596, 453] width 148 height 16
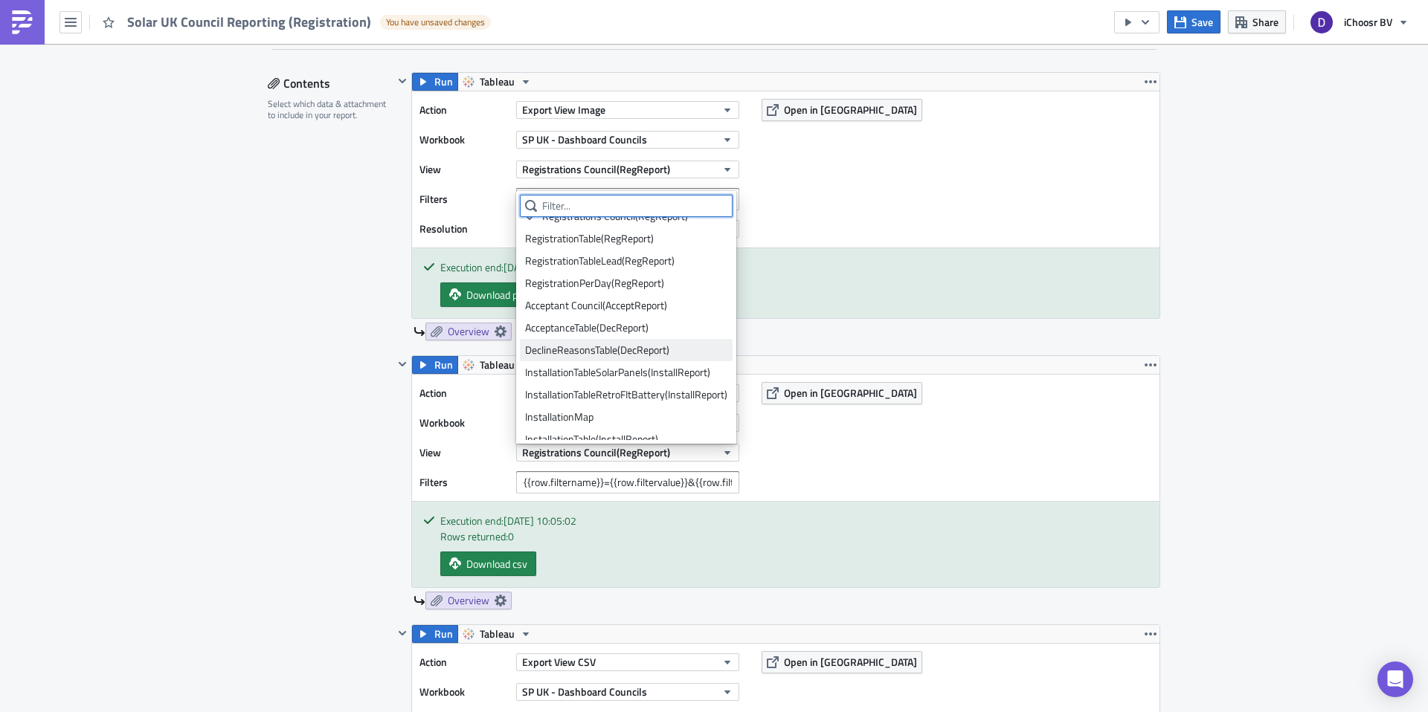
scroll to position [0, 0]
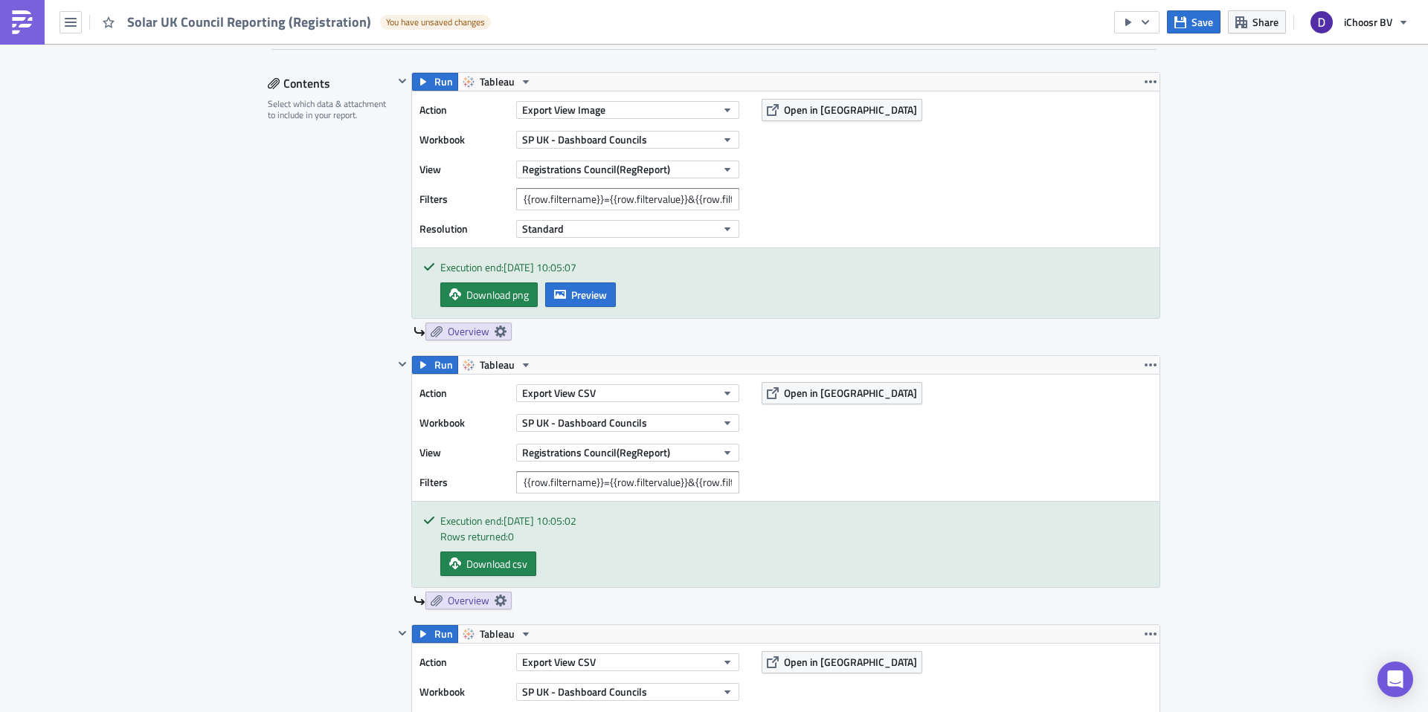
click at [318, 471] on div "Contents Select which data & attachment to include in your report." at bounding box center [331, 708] width 126 height 1273
click at [344, 453] on div "Contents Select which data & attachment to include in your report." at bounding box center [331, 708] width 126 height 1273
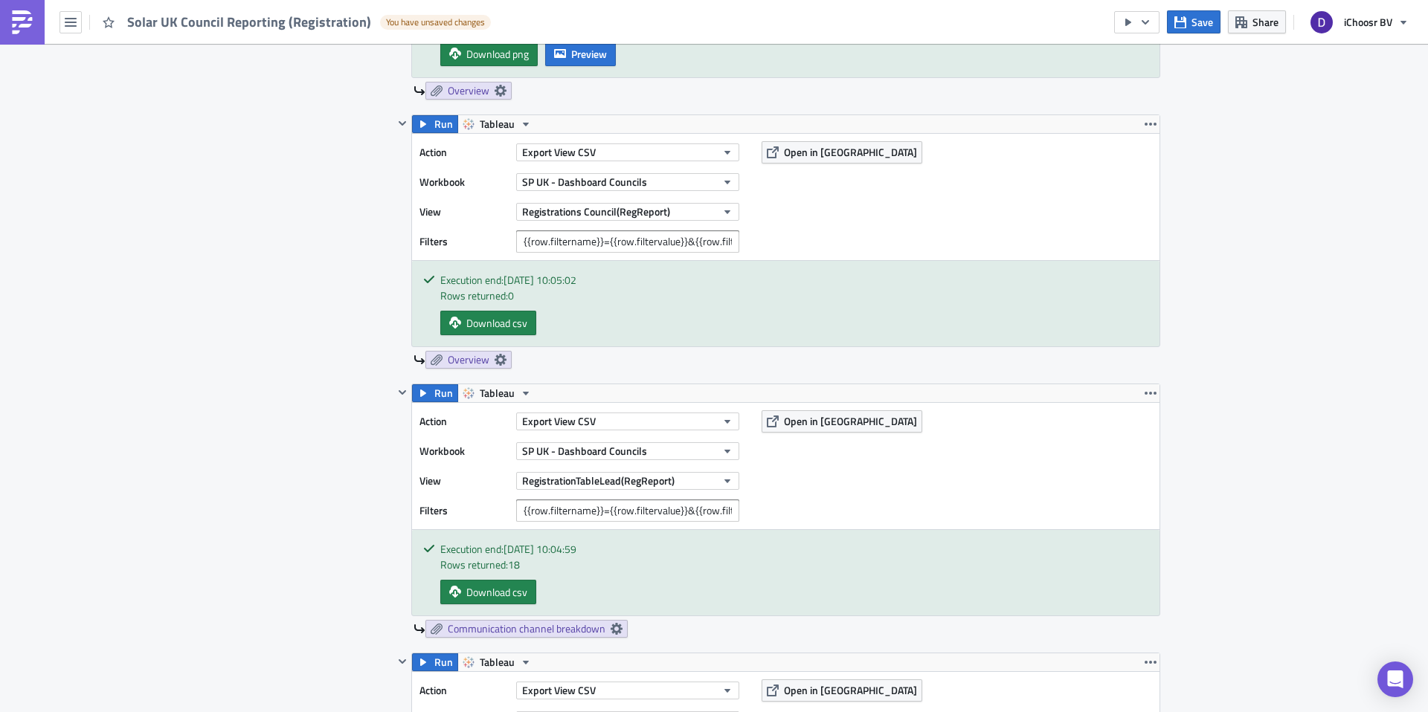
scroll to position [1063, 0]
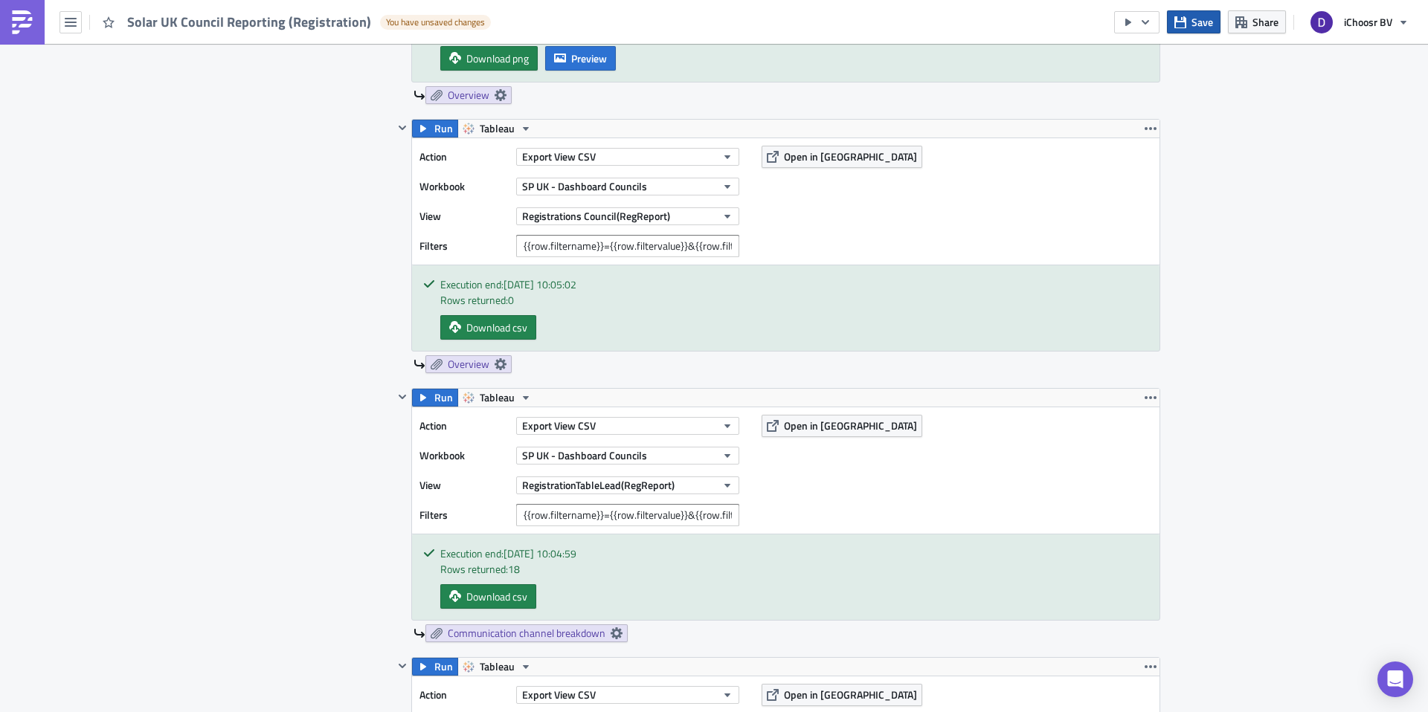
click at [1185, 21] on icon "button" at bounding box center [1180, 22] width 12 height 12
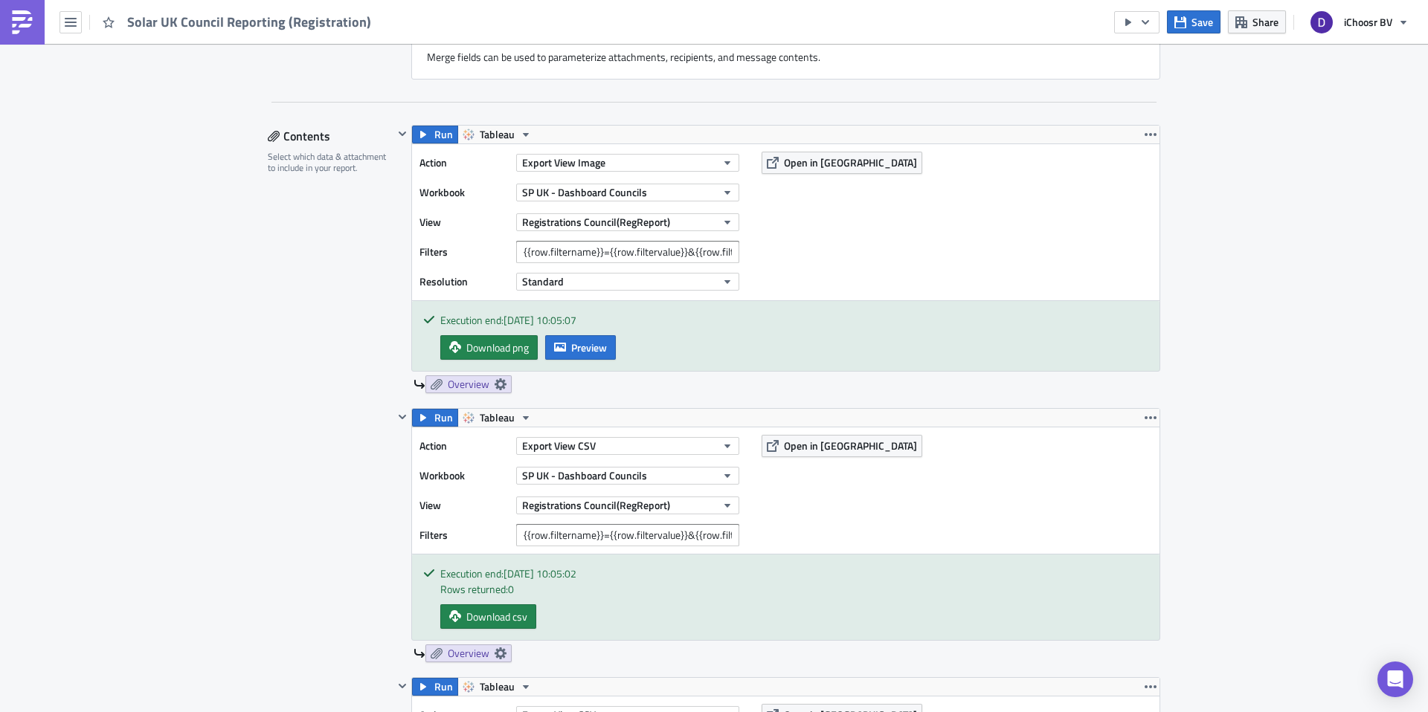
scroll to position [764, 0]
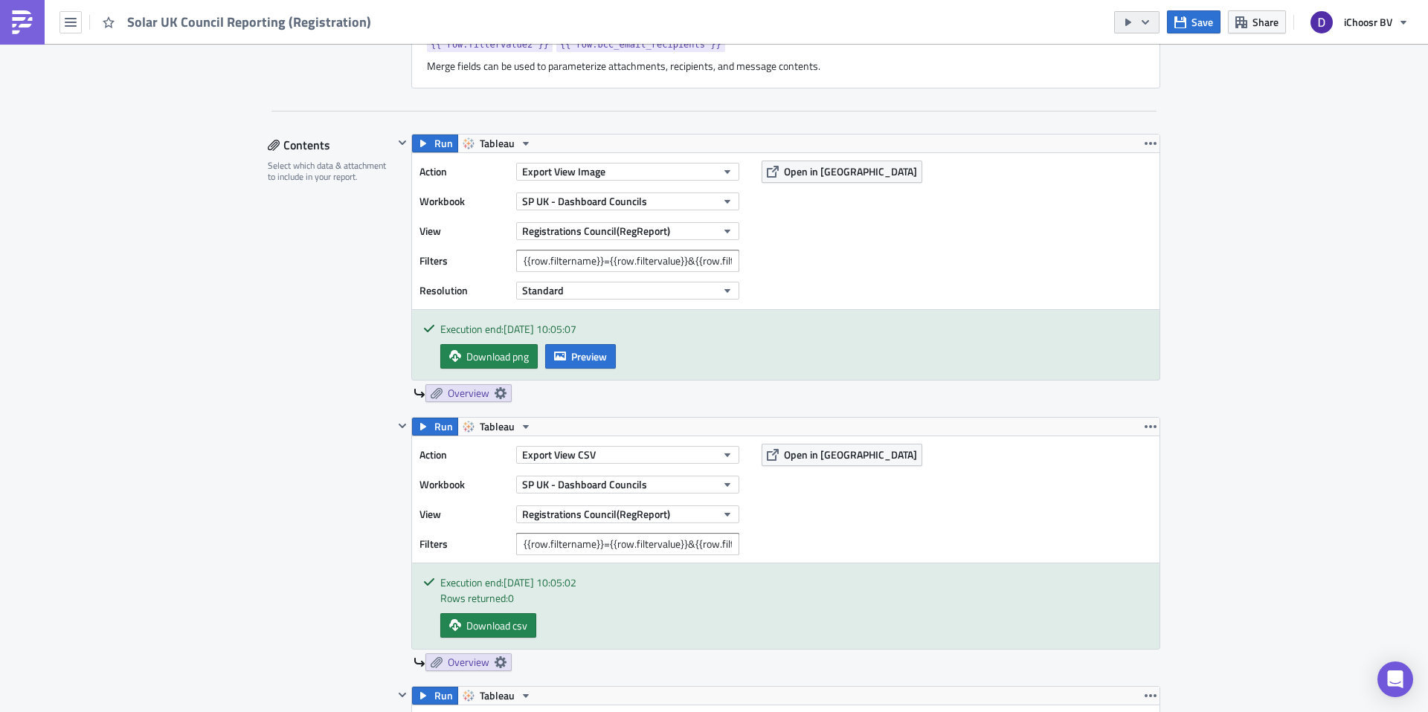
click at [1145, 22] on icon "button" at bounding box center [1145, 22] width 12 height 12
click at [1141, 62] on div "Send Just to Me" at bounding box center [1182, 59] width 116 height 15
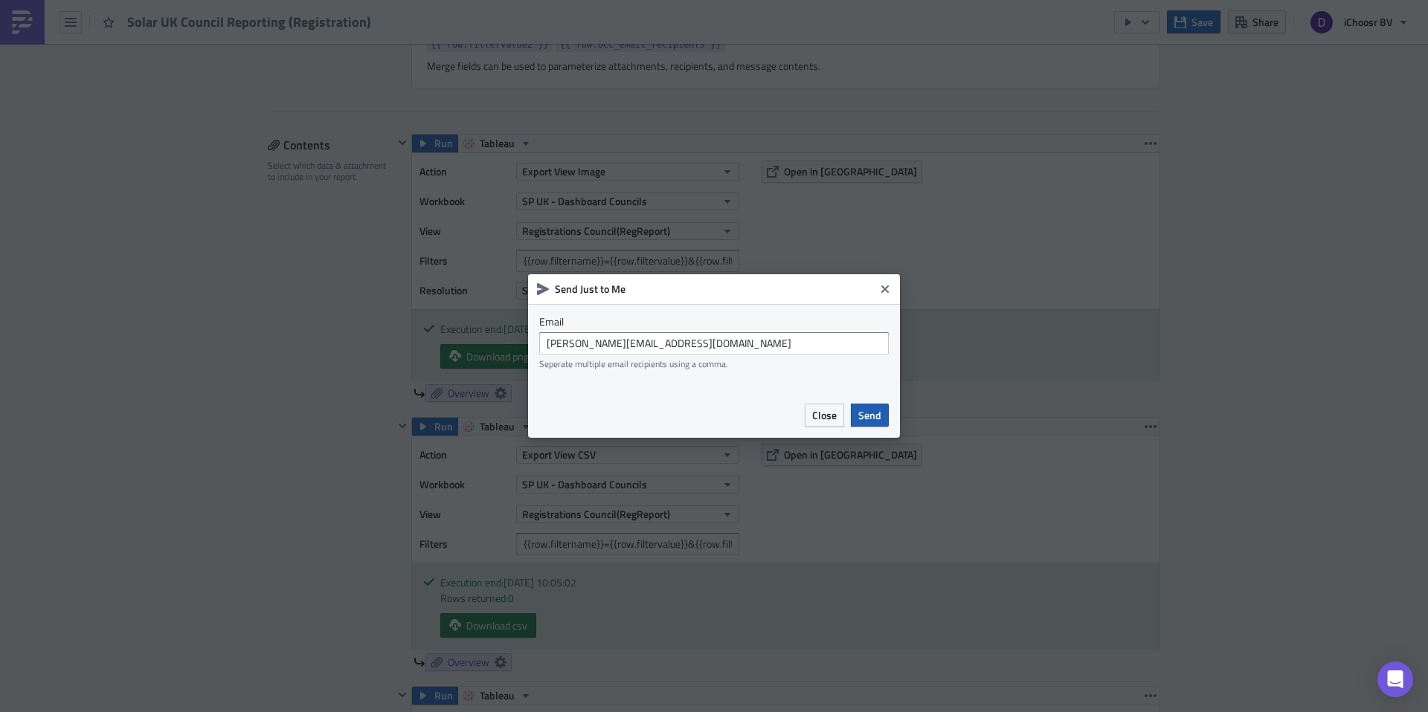
click at [873, 413] on span "Send" at bounding box center [869, 416] width 23 height 16
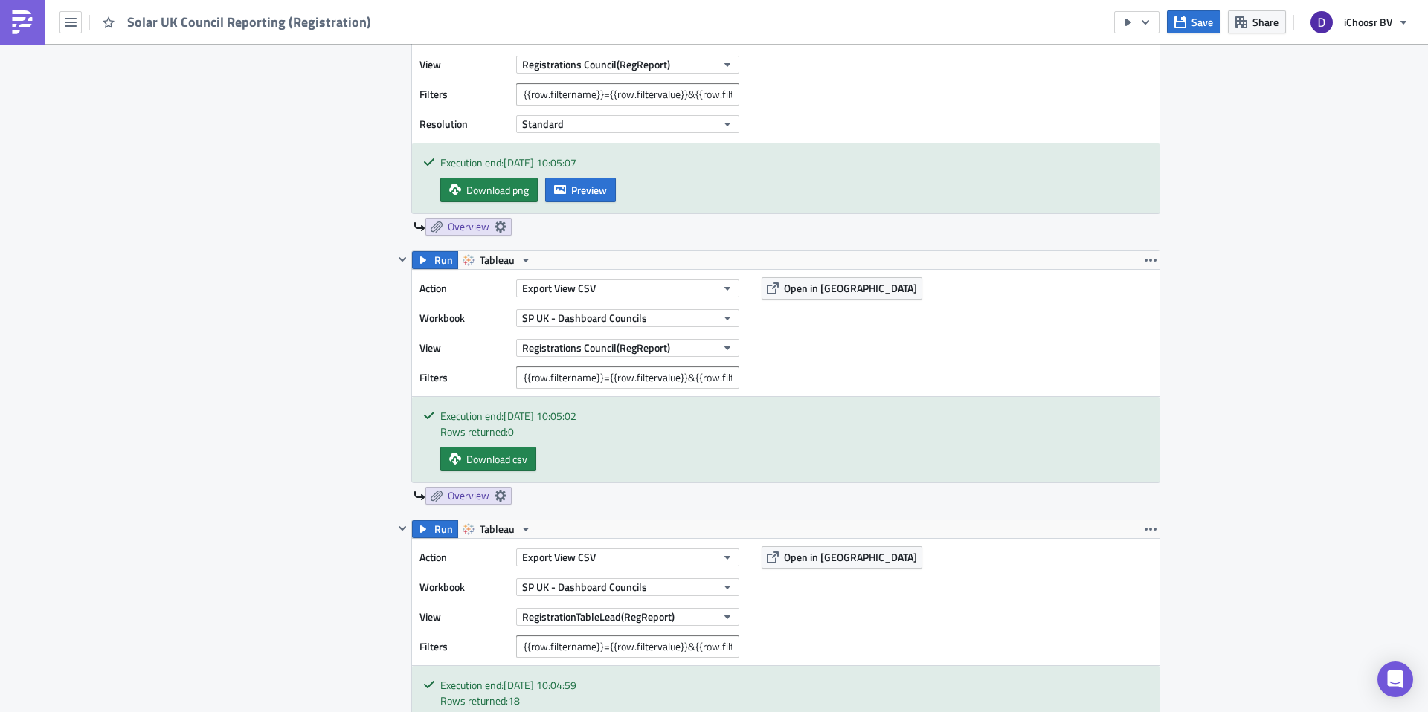
scroll to position [935, 0]
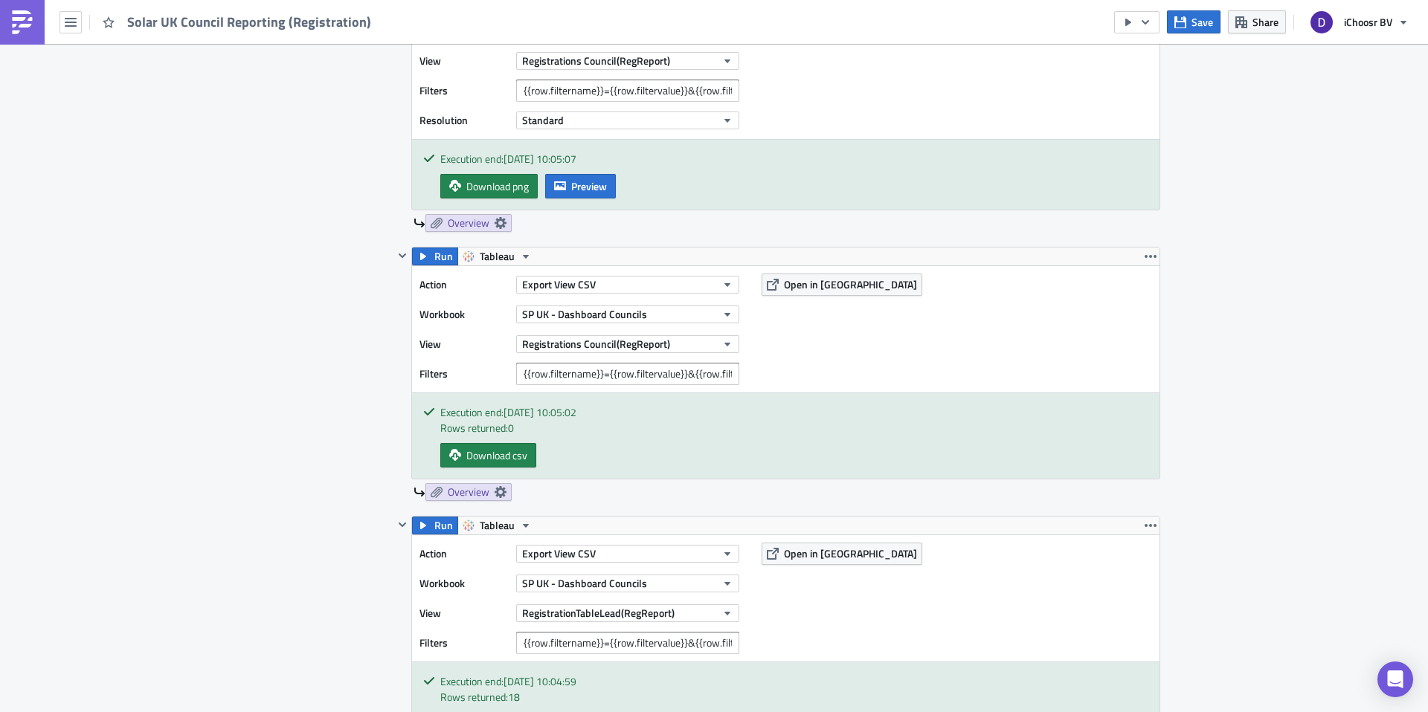
click at [511, 428] on div "Rows returned: 0" at bounding box center [794, 428] width 708 height 16
click at [632, 284] on button "Export View CSV" at bounding box center [627, 285] width 223 height 18
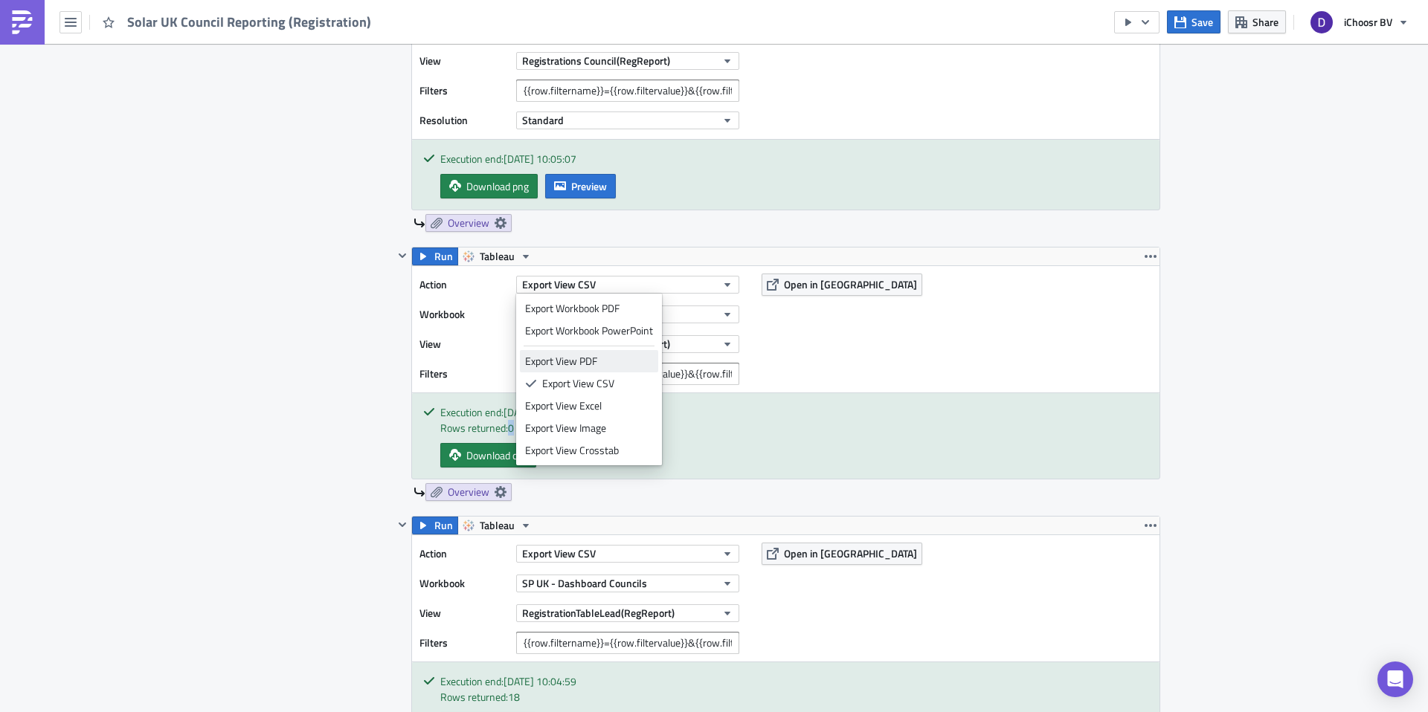
click at [593, 361] on div "Export View PDF" at bounding box center [589, 361] width 128 height 15
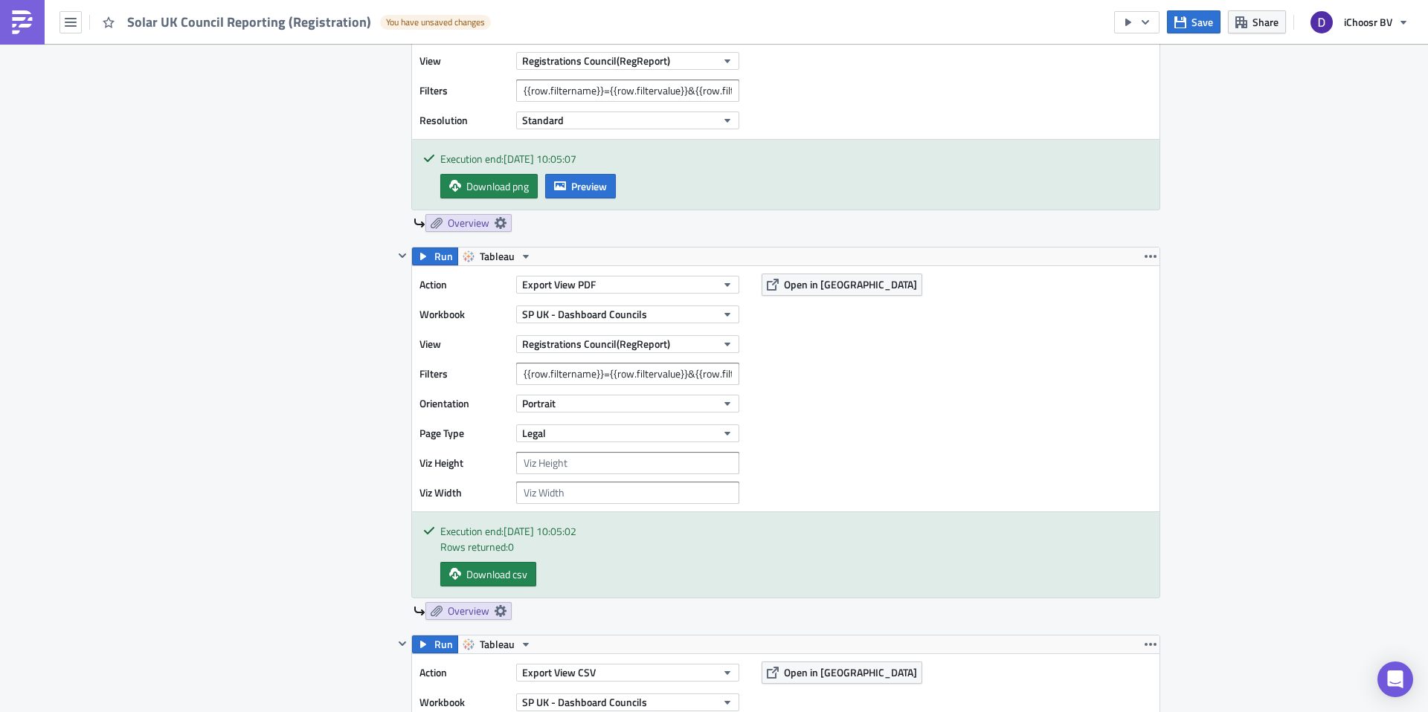
click at [1255, 307] on div "Reports Execution Log Edit " Solar UK Council Reporting (Registration) " Draft …" at bounding box center [714, 720] width 1428 height 3222
click at [1191, 22] on span "Save" at bounding box center [1202, 22] width 22 height 16
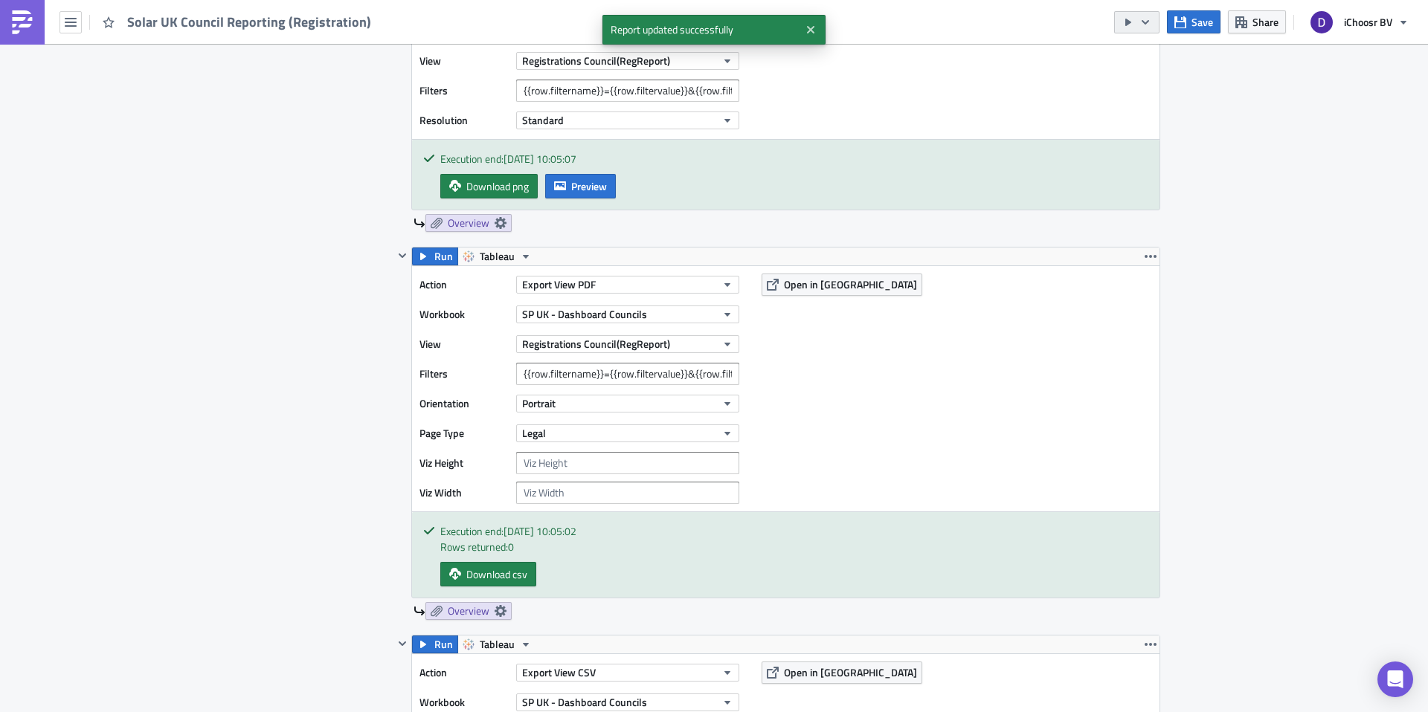
click at [1145, 22] on icon "button" at bounding box center [1144, 21] width 7 height 4
click at [1139, 59] on div "Send Just to Me" at bounding box center [1182, 59] width 116 height 15
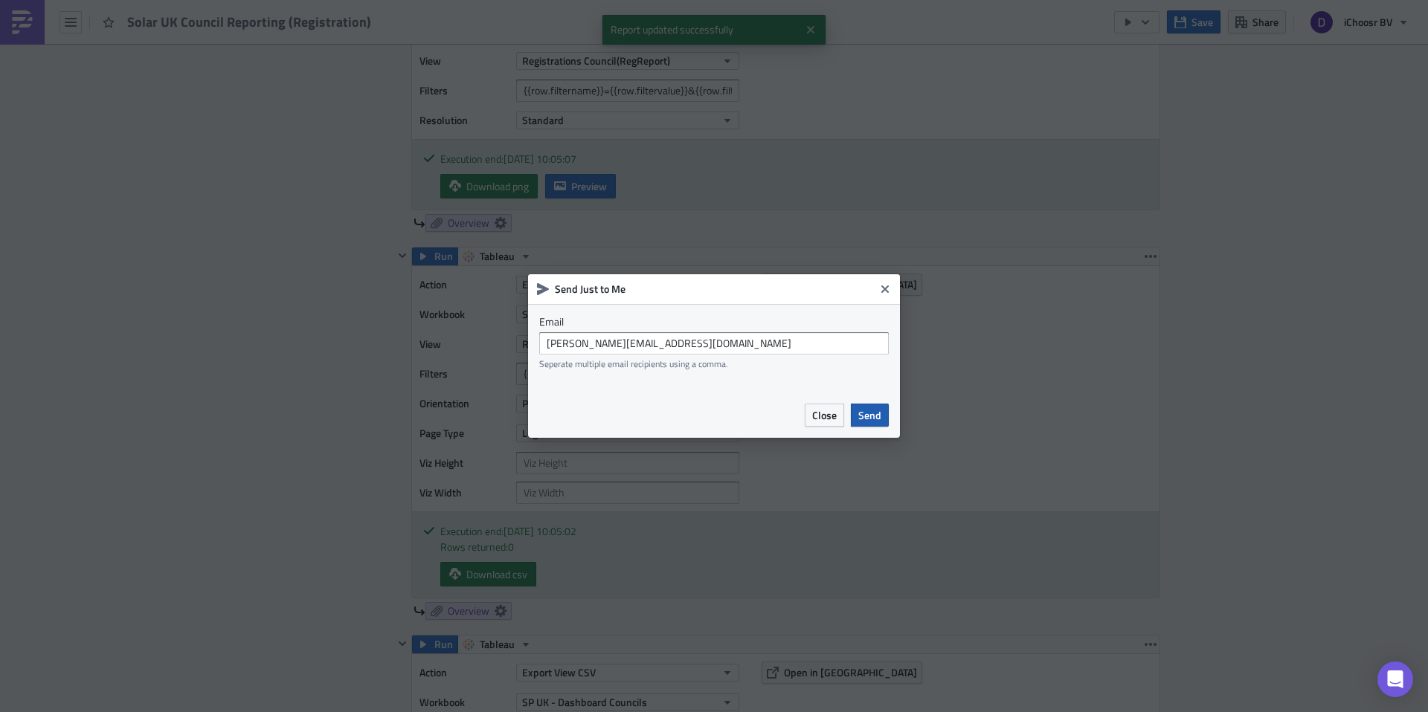
click at [870, 416] on span "Send" at bounding box center [869, 416] width 23 height 16
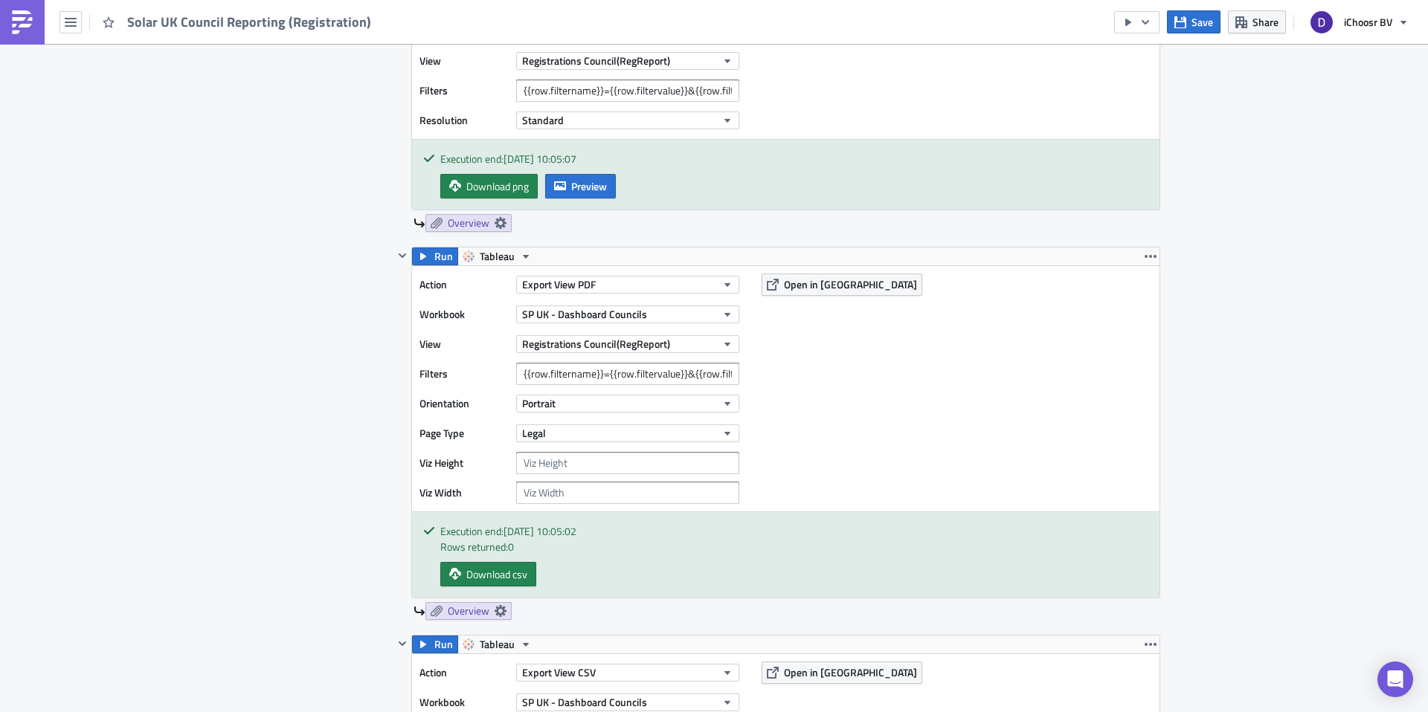
click at [335, 352] on div "Contents Select which data & attachment to include in your report." at bounding box center [331, 660] width 126 height 1392
click at [325, 329] on div "Contents Select which data & attachment to include in your report." at bounding box center [331, 660] width 126 height 1392
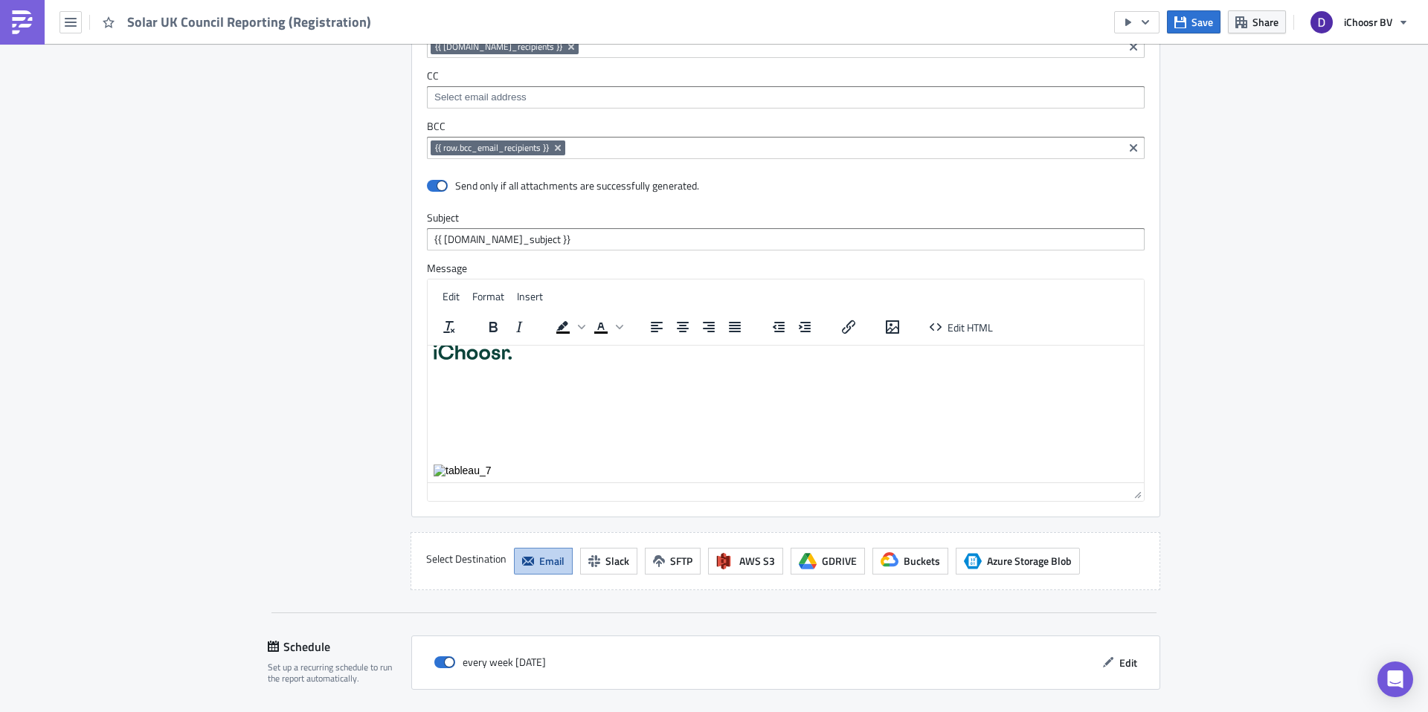
scroll to position [2411, 0]
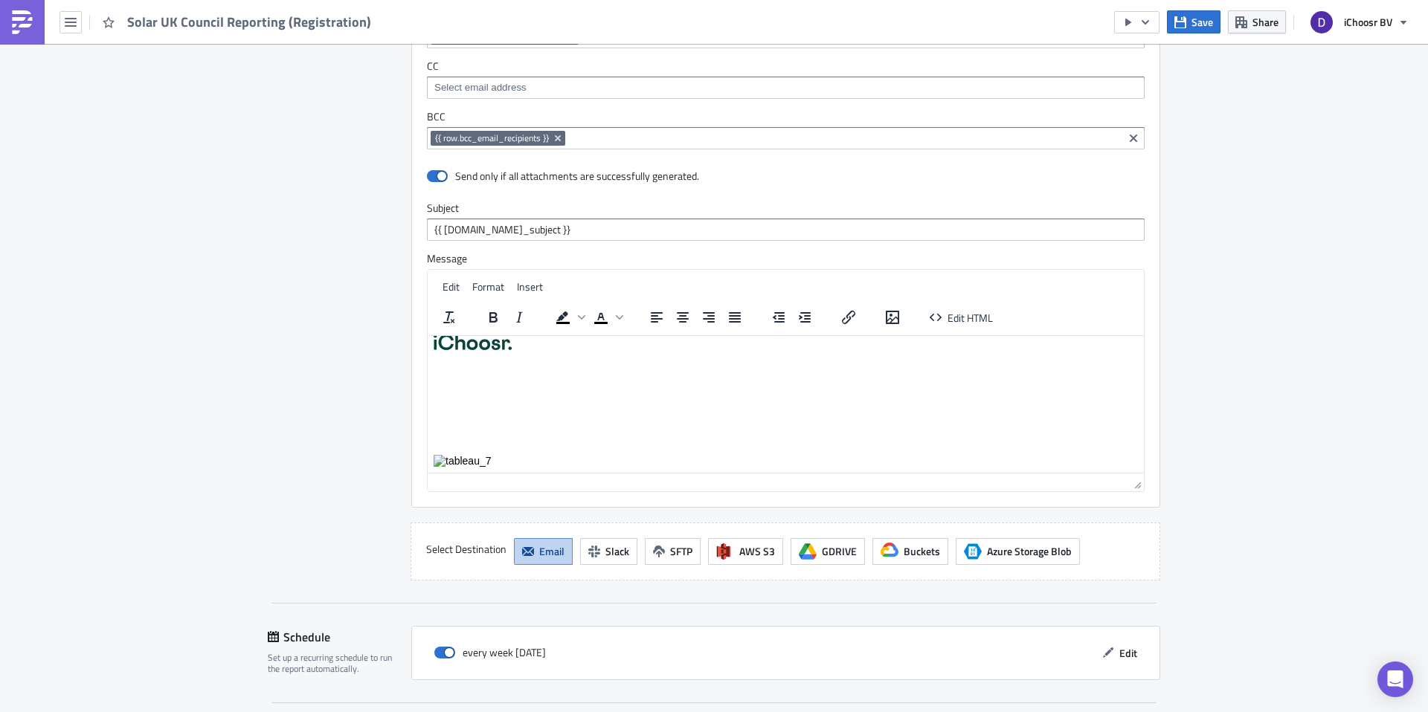
click at [478, 459] on img "Rich Text Area. Press ALT-0 for help." at bounding box center [463, 460] width 58 height 12
click at [498, 458] on p "Rich Text Area. Press ALT-0 for help." at bounding box center [786, 460] width 704 height 12
drag, startPoint x: 500, startPoint y: 458, endPoint x: 443, endPoint y: 456, distance: 56.6
click at [443, 456] on p "Rich Text Area. Press ALT-0 for help." at bounding box center [786, 460] width 704 height 12
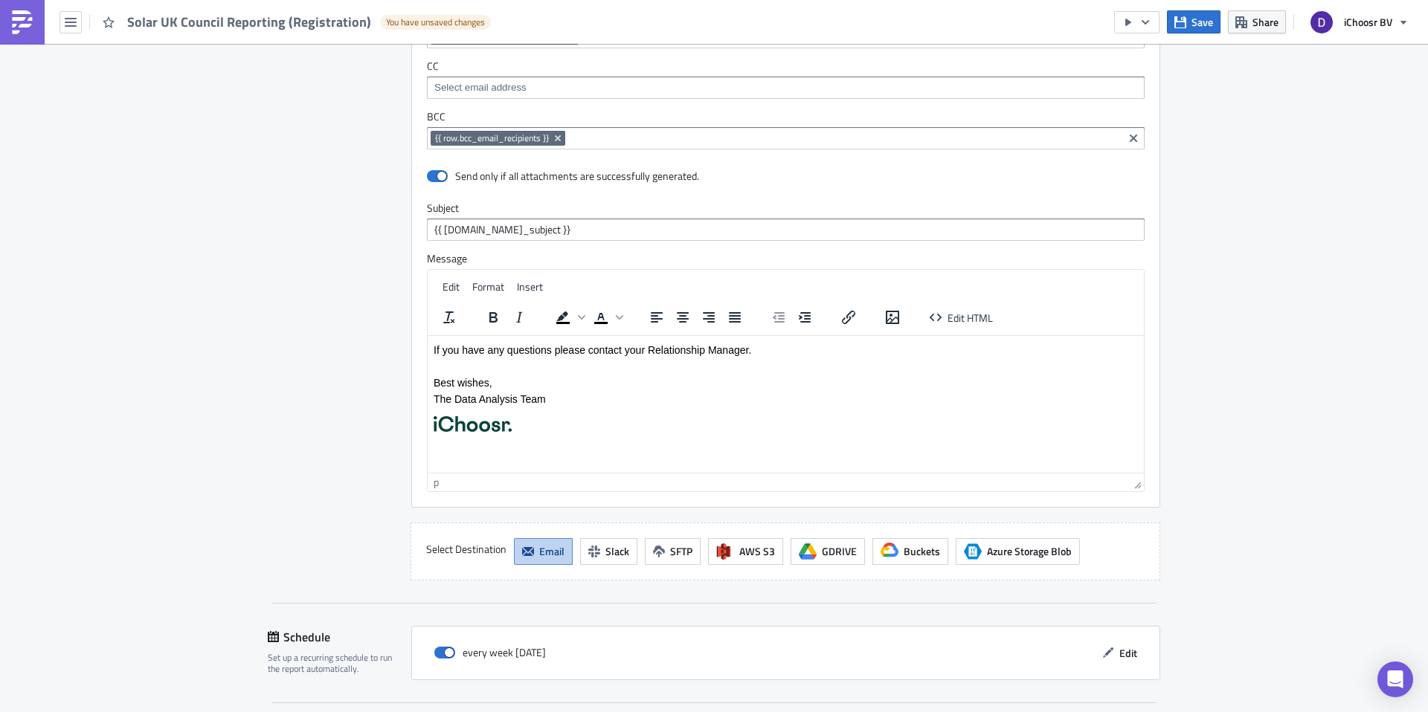
scroll to position [126, 0]
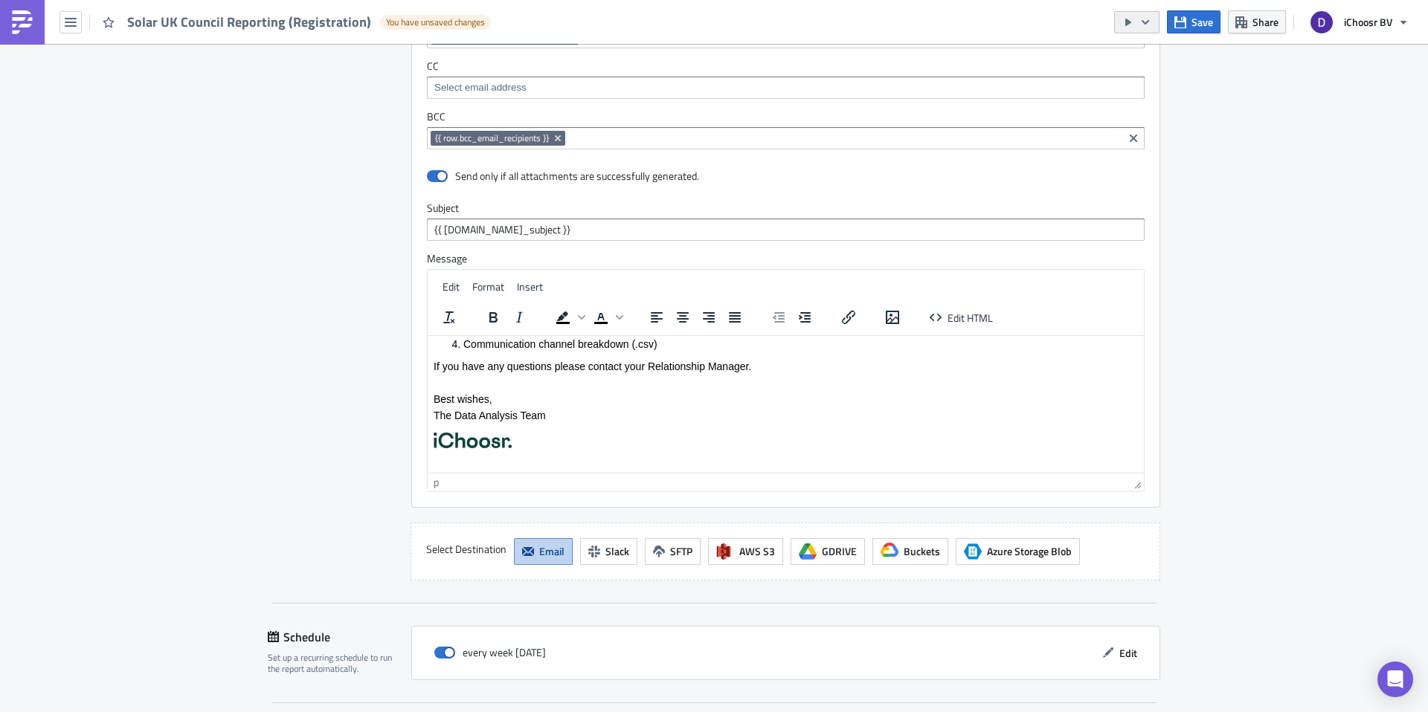
click at [1135, 28] on button "button" at bounding box center [1136, 22] width 45 height 22
click at [1136, 58] on div "Send Just to Me" at bounding box center [1182, 59] width 116 height 15
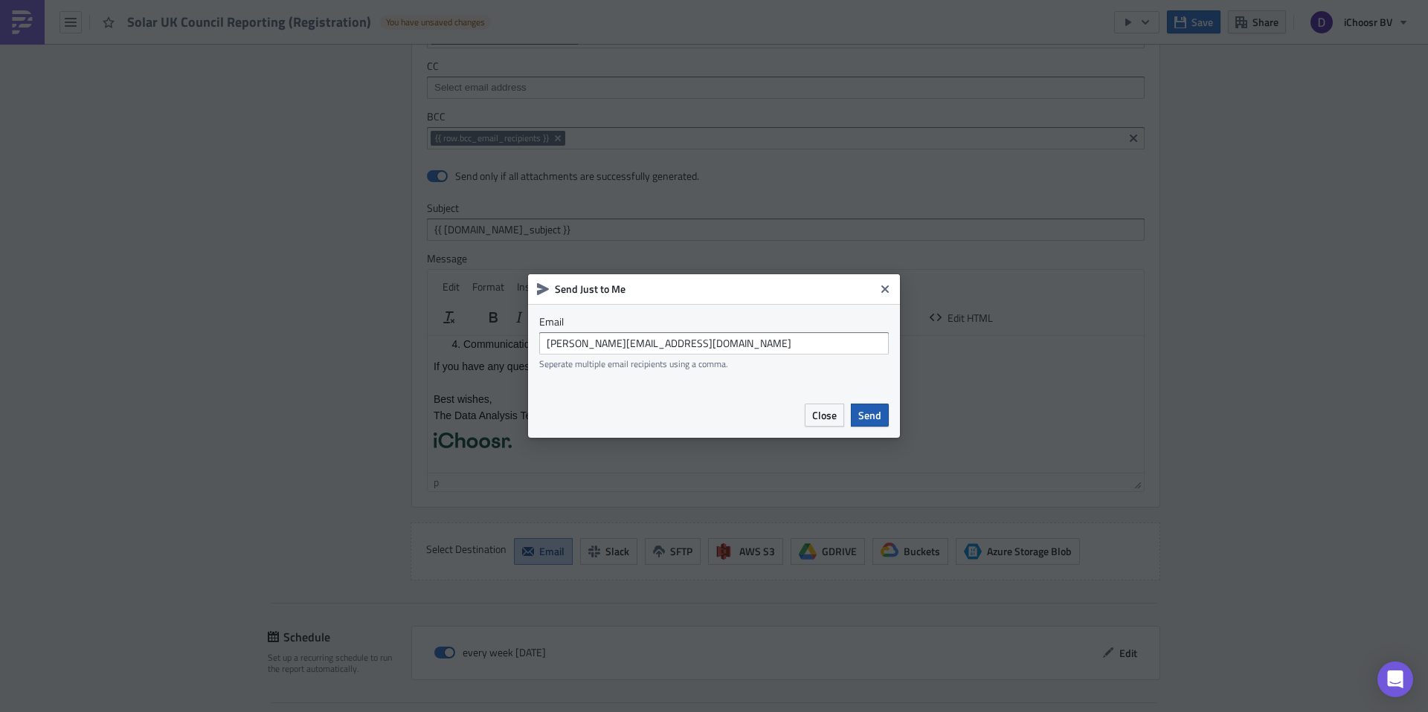
click at [866, 416] on span "Send" at bounding box center [869, 416] width 23 height 16
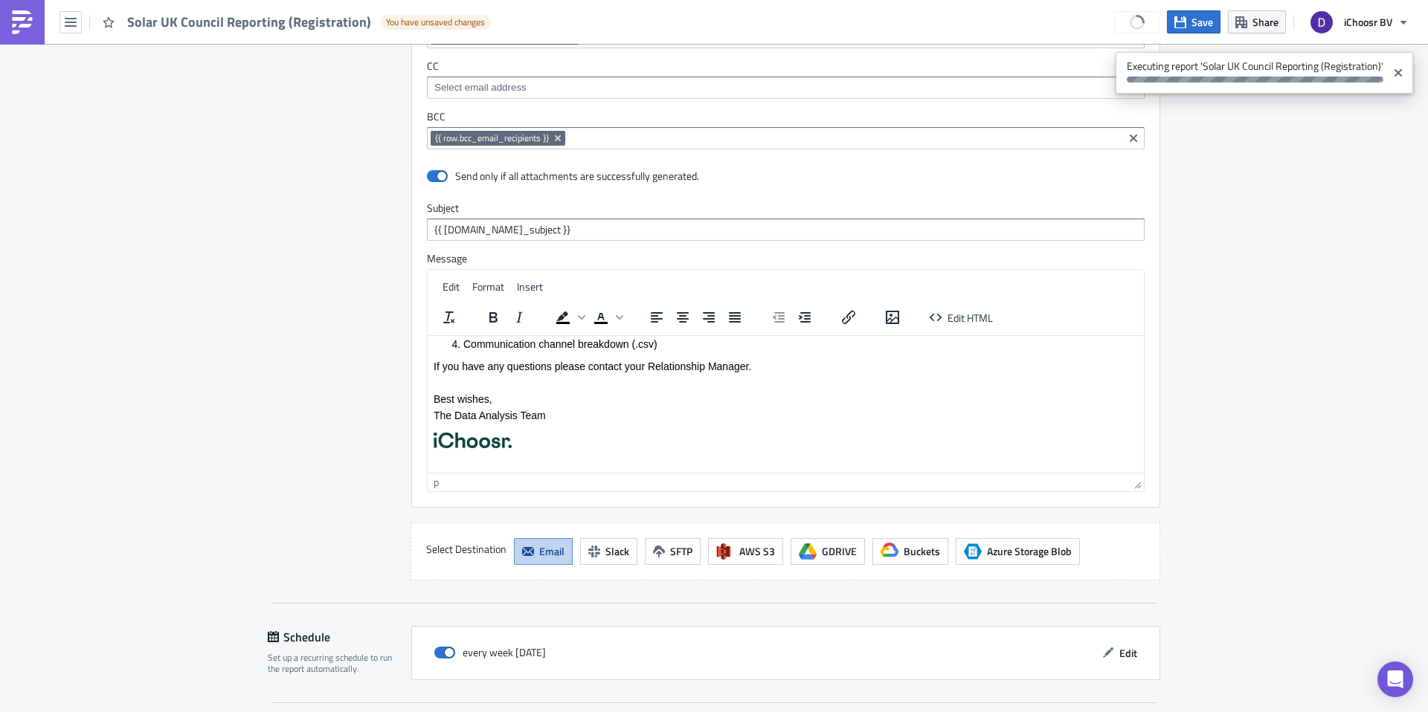
click at [439, 485] on div "p" at bounding box center [781, 482] width 695 height 16
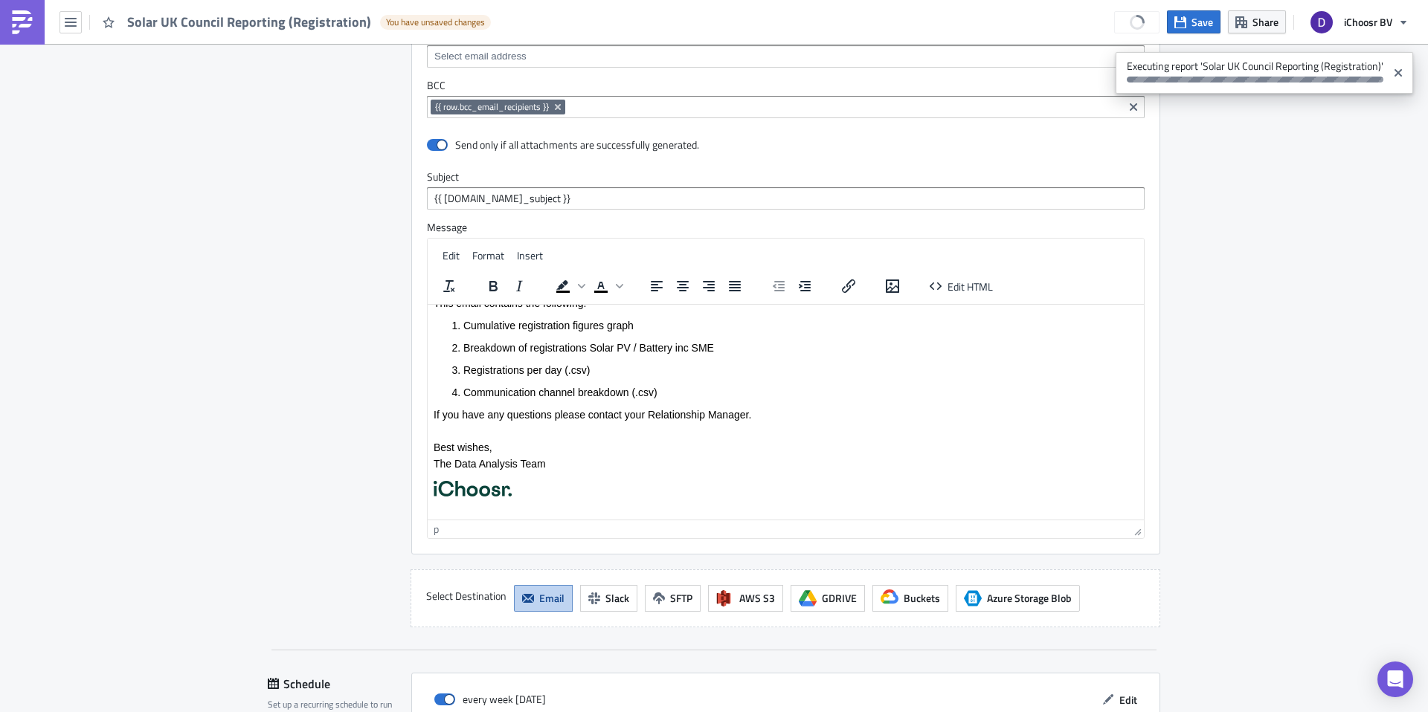
scroll to position [34, 0]
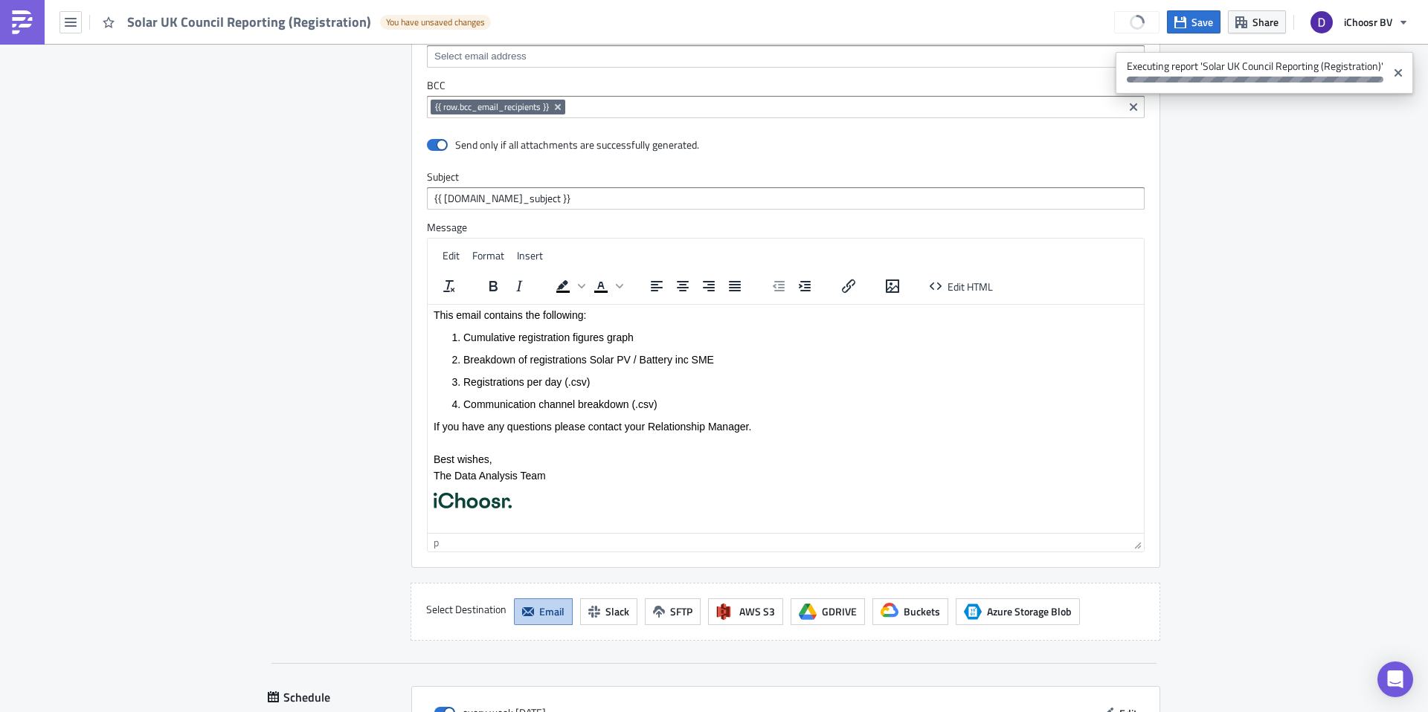
drag, startPoint x: 1141, startPoint y: 455, endPoint x: 1133, endPoint y: 547, distance: 91.8
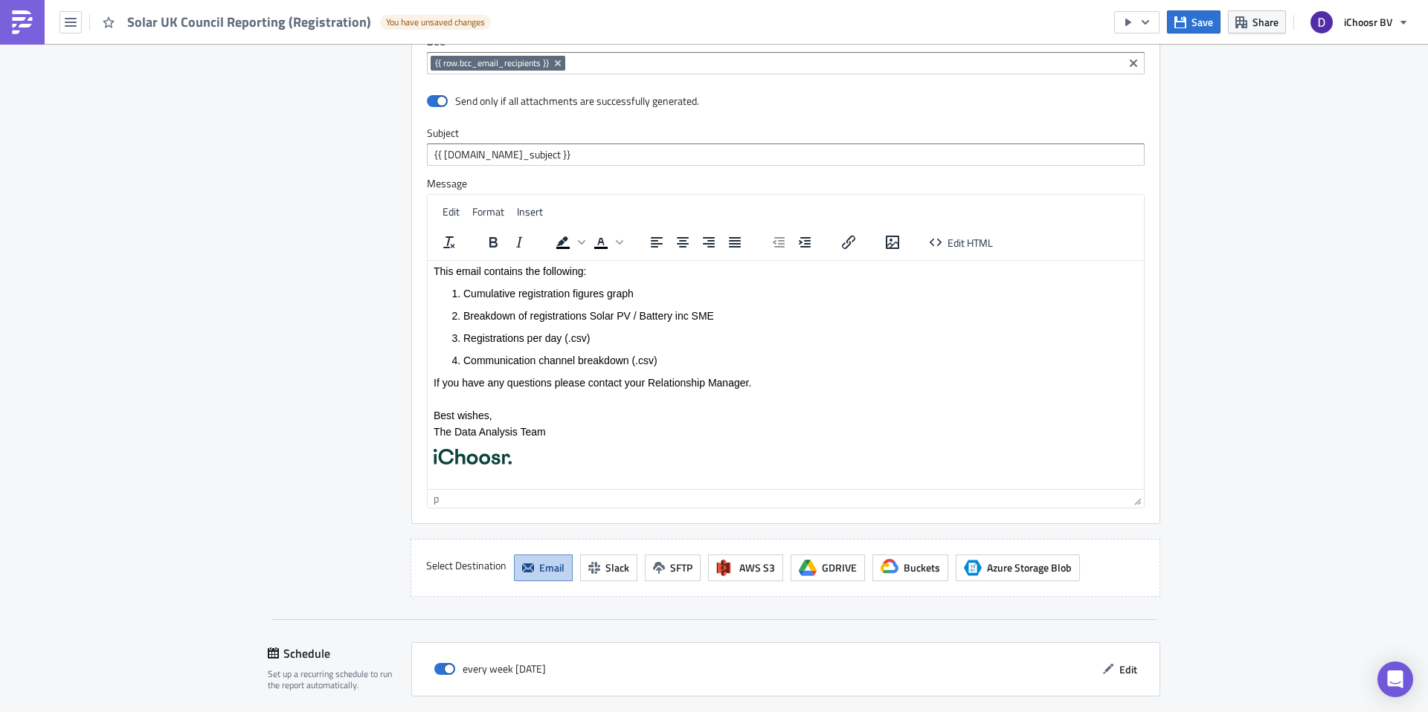
scroll to position [2496, 0]
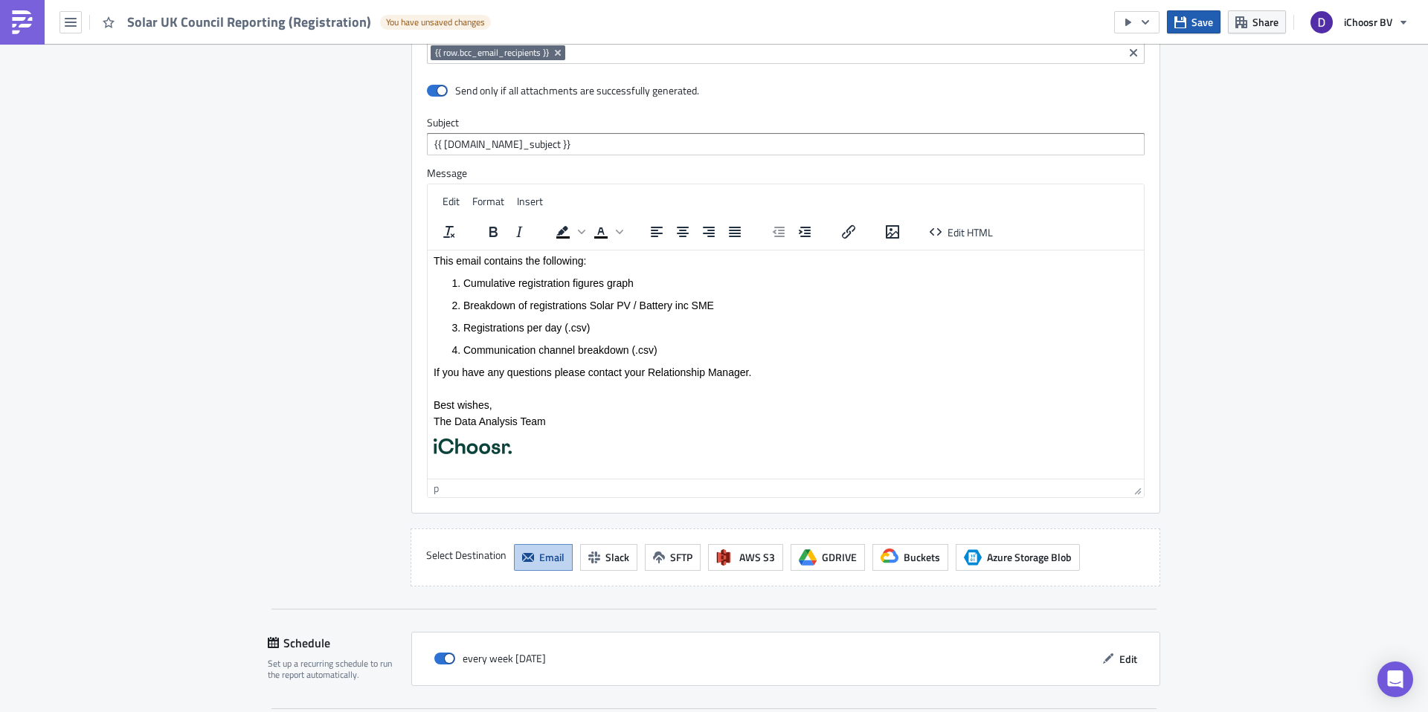
click at [1190, 26] on button "Save" at bounding box center [1194, 21] width 54 height 23
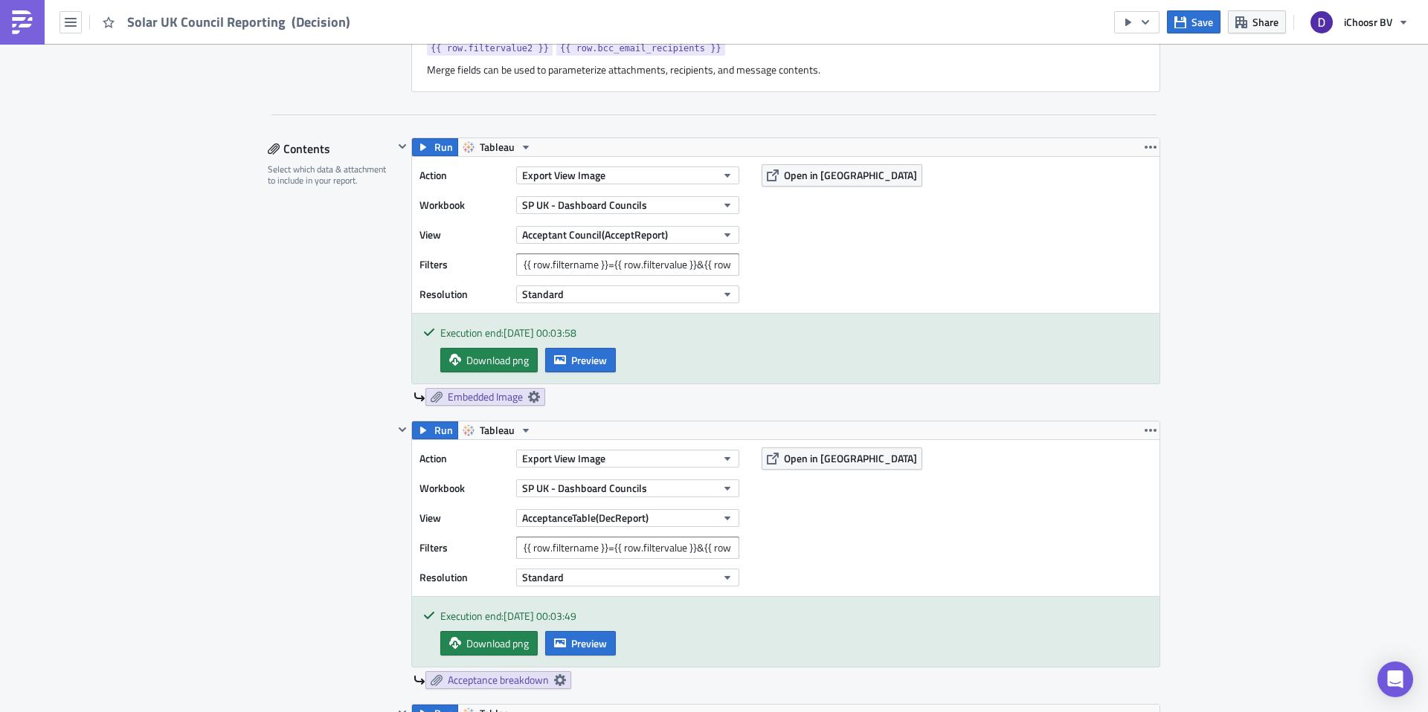
scroll to position [760, 0]
click at [1153, 25] on button "button" at bounding box center [1136, 22] width 45 height 22
click at [1150, 60] on div "Send Just to Me" at bounding box center [1182, 59] width 116 height 15
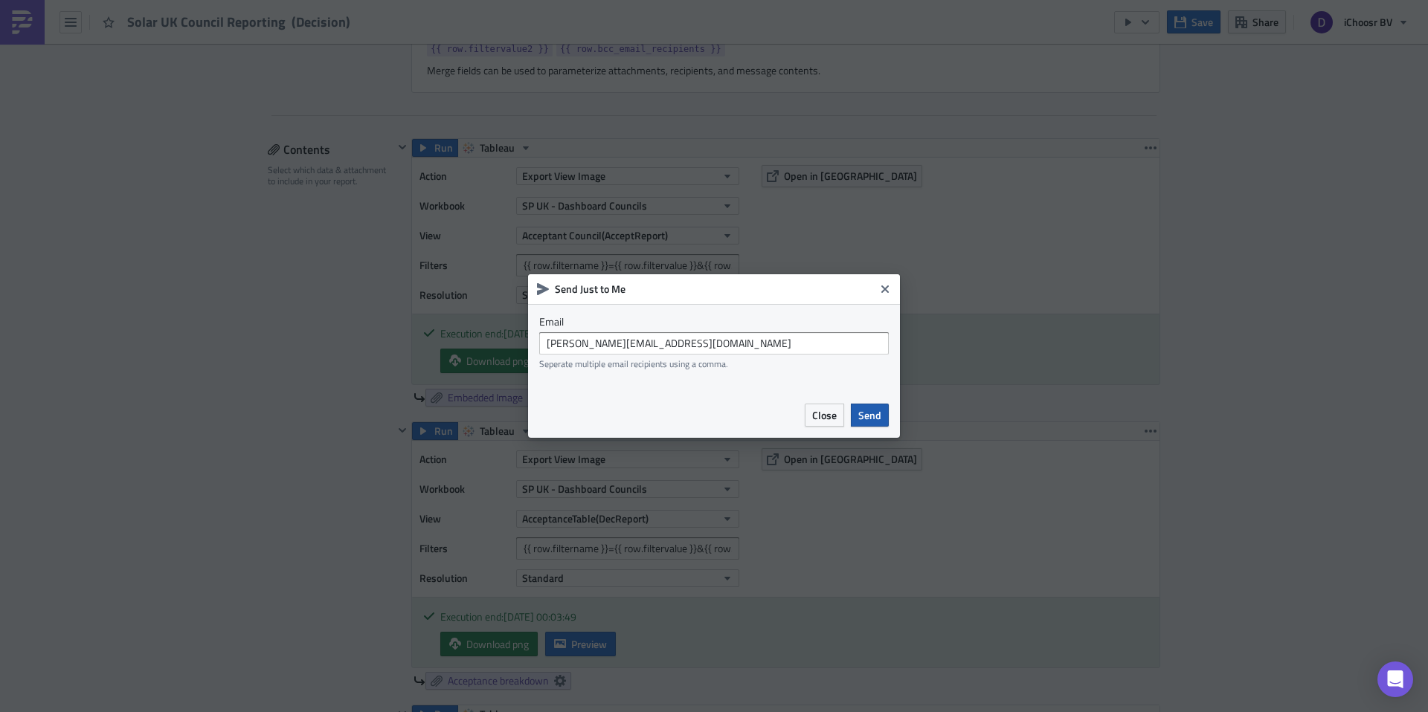
click at [877, 408] on span "Send" at bounding box center [869, 416] width 23 height 16
